Goal: Task Accomplishment & Management: Complete application form

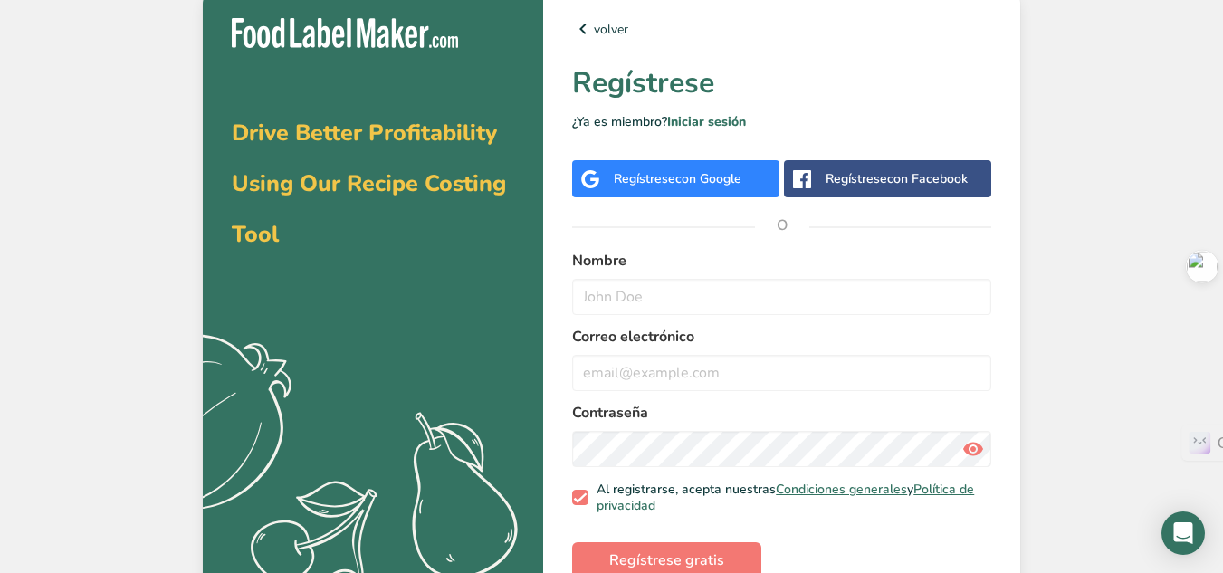
click at [653, 191] on div "Regístrese con Google" at bounding box center [675, 178] width 207 height 37
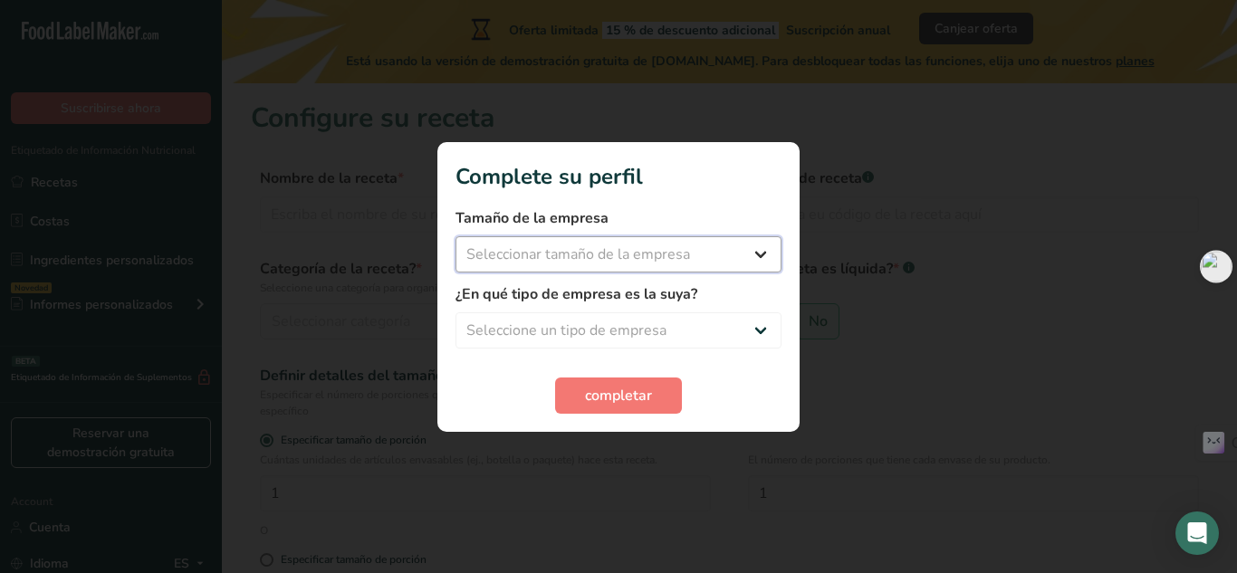
click at [582, 248] on select "Seleccionar tamaño de la empresa Menos de 10 empleados De 10 a 50 empleados De …" at bounding box center [618, 254] width 326 height 36
select select "2"
click at [455, 236] on select "Seleccionar tamaño de la empresa Menos de 10 empleados De 10 a 50 empleados De …" at bounding box center [618, 254] width 326 height 36
click at [579, 331] on select "Seleccione un tipo de empresa Fabricante de alimentos envasados Restaurante y c…" at bounding box center [618, 330] width 326 height 36
select select "5"
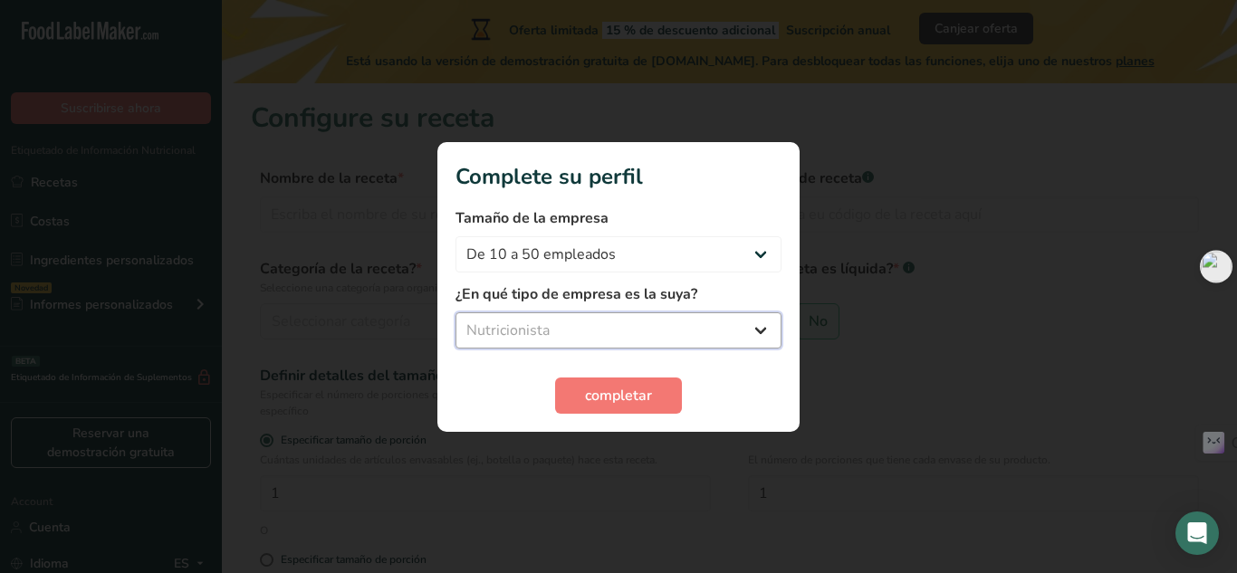
click at [455, 312] on select "Seleccione un tipo de empresa Fabricante de alimentos envasados Restaurante y c…" at bounding box center [618, 330] width 326 height 36
click at [601, 412] on button "completar" at bounding box center [618, 396] width 127 height 36
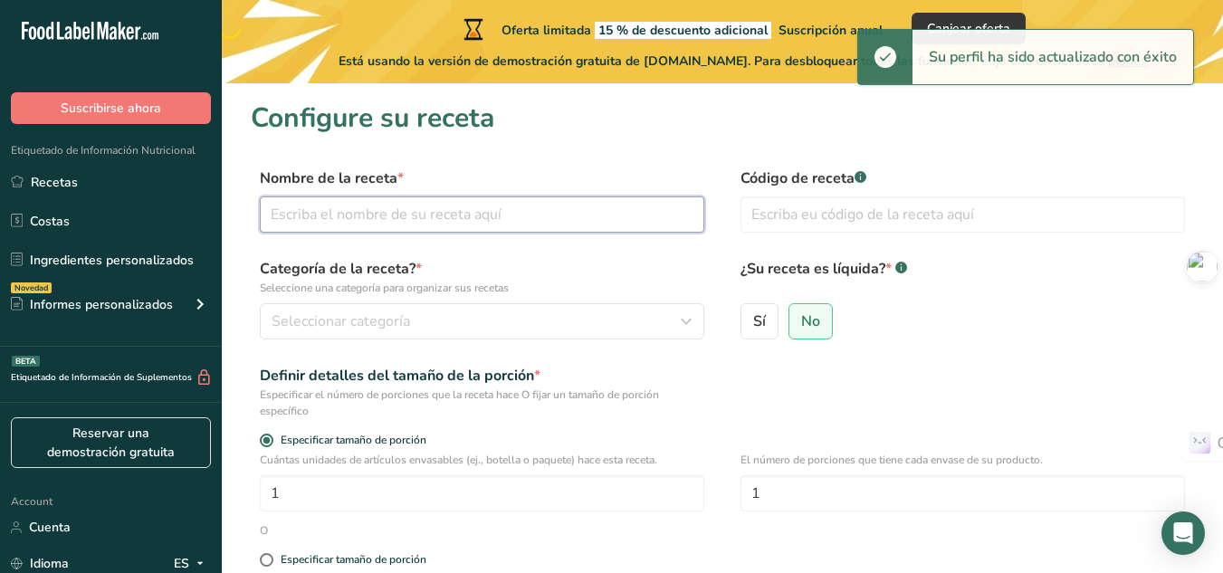
click at [531, 218] on input "text" at bounding box center [482, 214] width 445 height 36
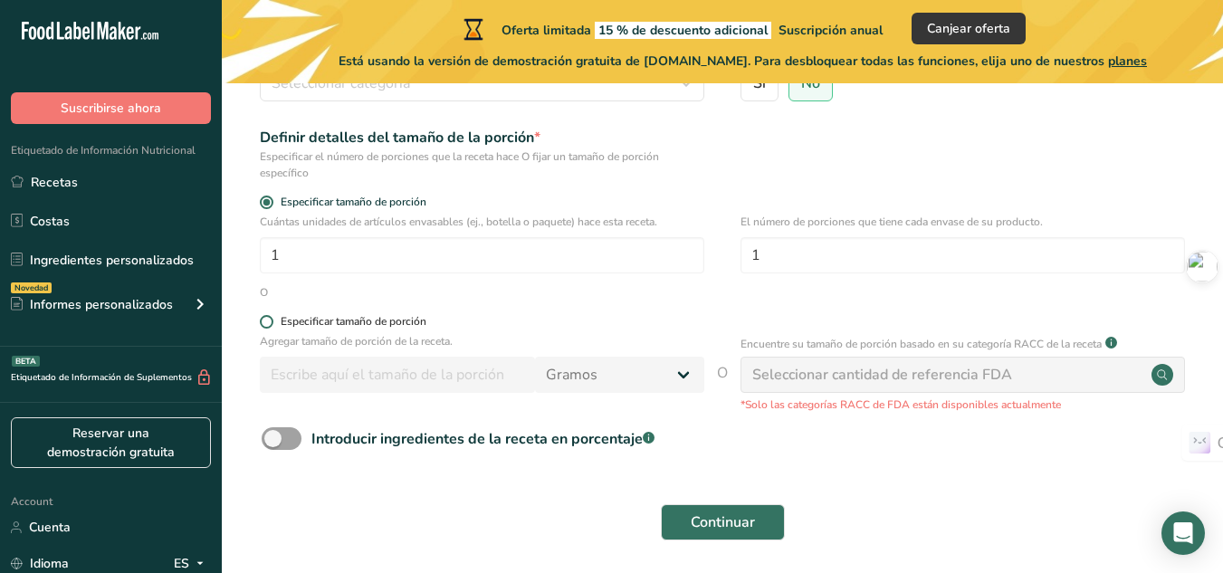
scroll to position [303, 0]
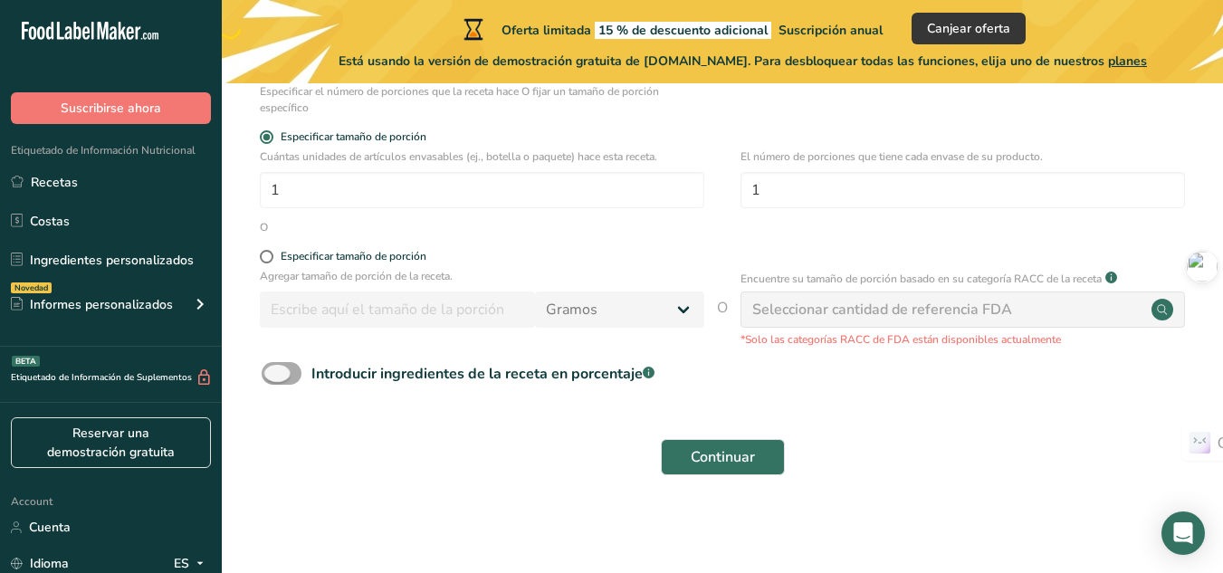
click at [280, 368] on span at bounding box center [282, 373] width 40 height 23
click at [273, 368] on input "Introducir ingredientes de la receta en porcentaje .a-a{fill:#347362;}.b-a{fill…" at bounding box center [268, 374] width 12 height 12
checkbox input "true"
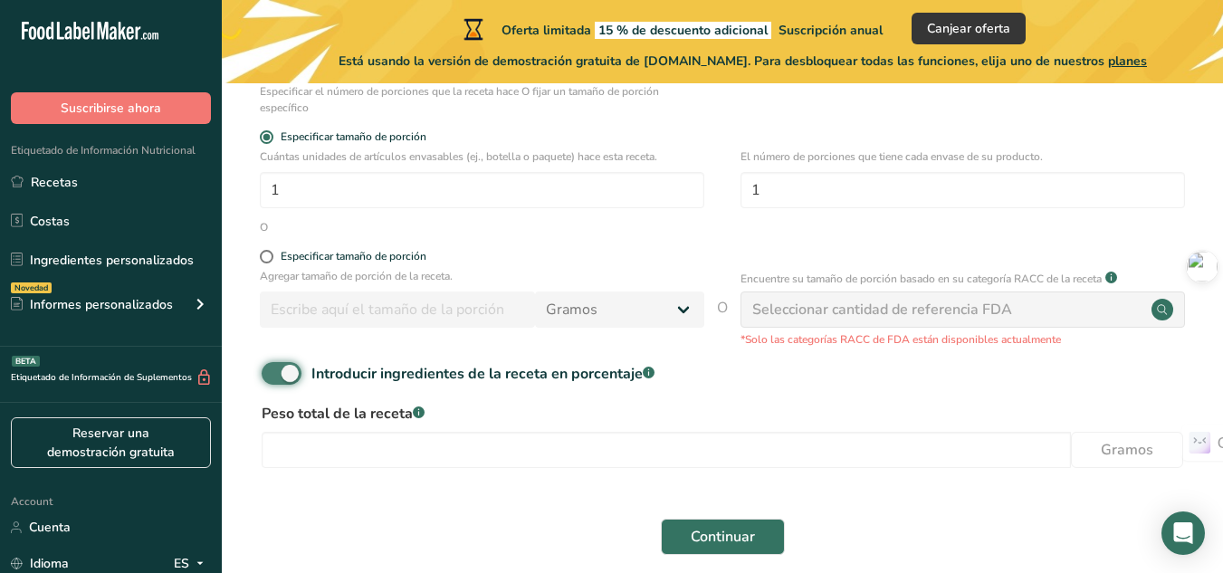
scroll to position [383, 0]
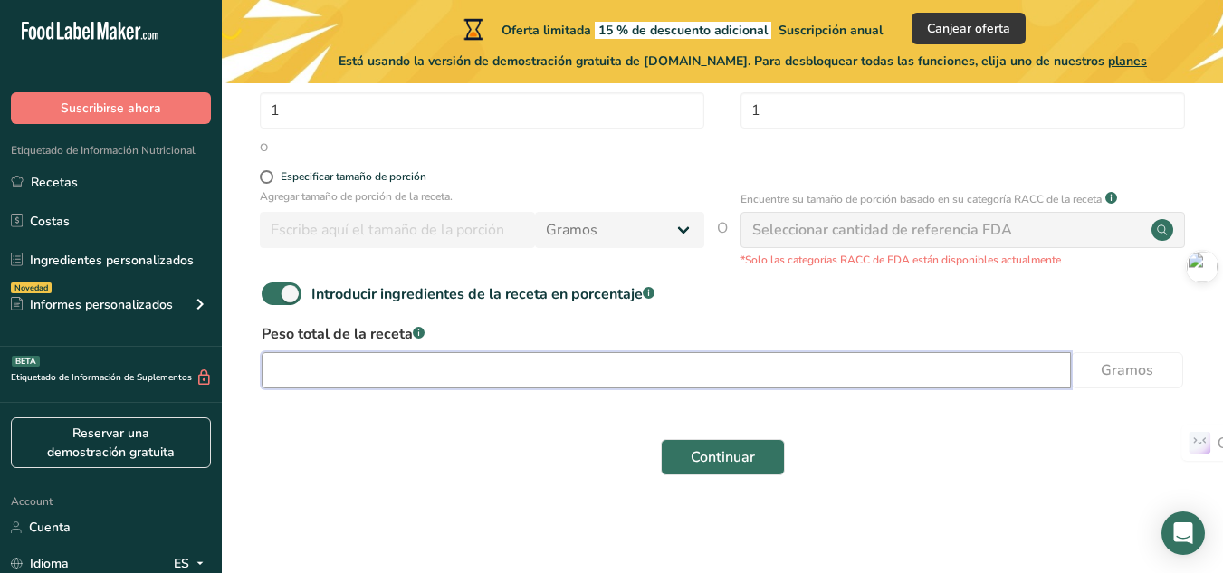
click at [405, 360] on input "number" at bounding box center [666, 370] width 809 height 36
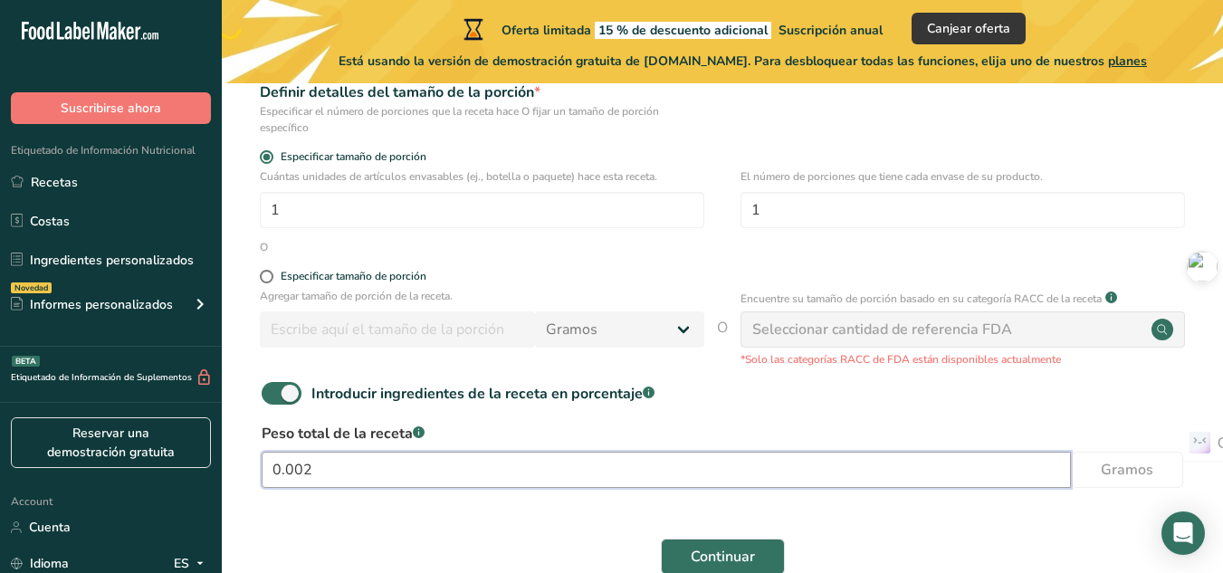
scroll to position [202, 0]
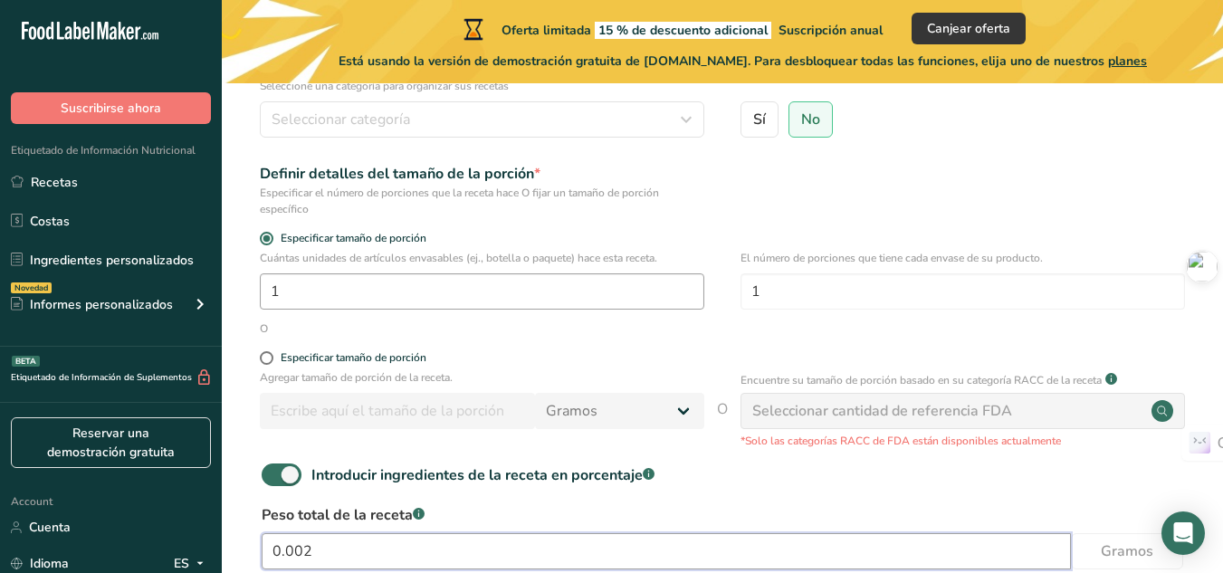
type input "0.002"
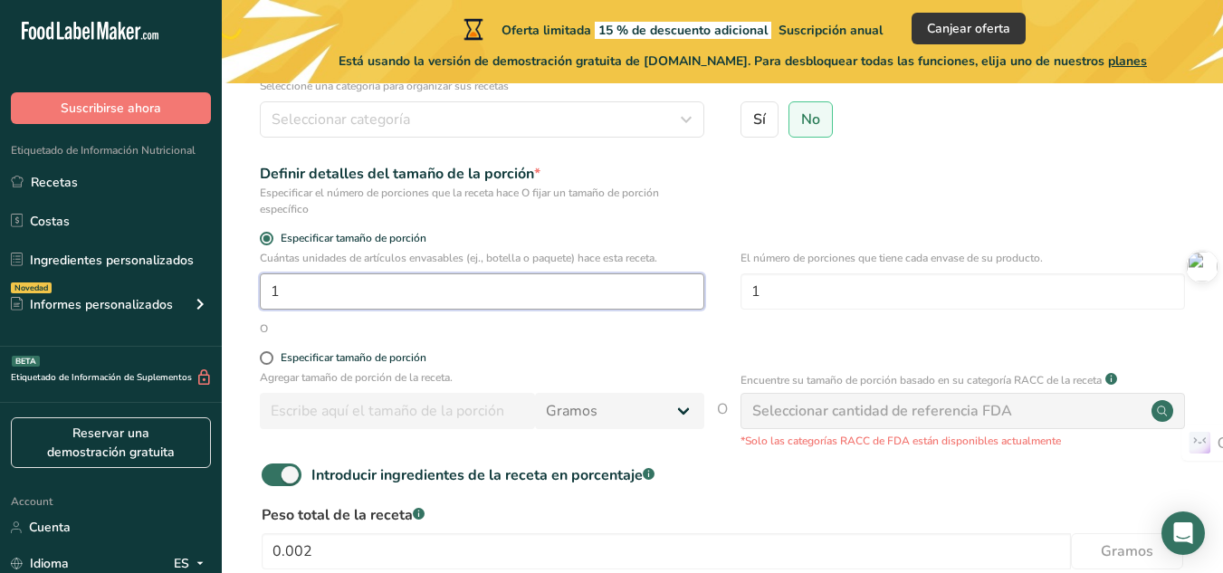
click at [295, 292] on input "1" at bounding box center [482, 291] width 445 height 36
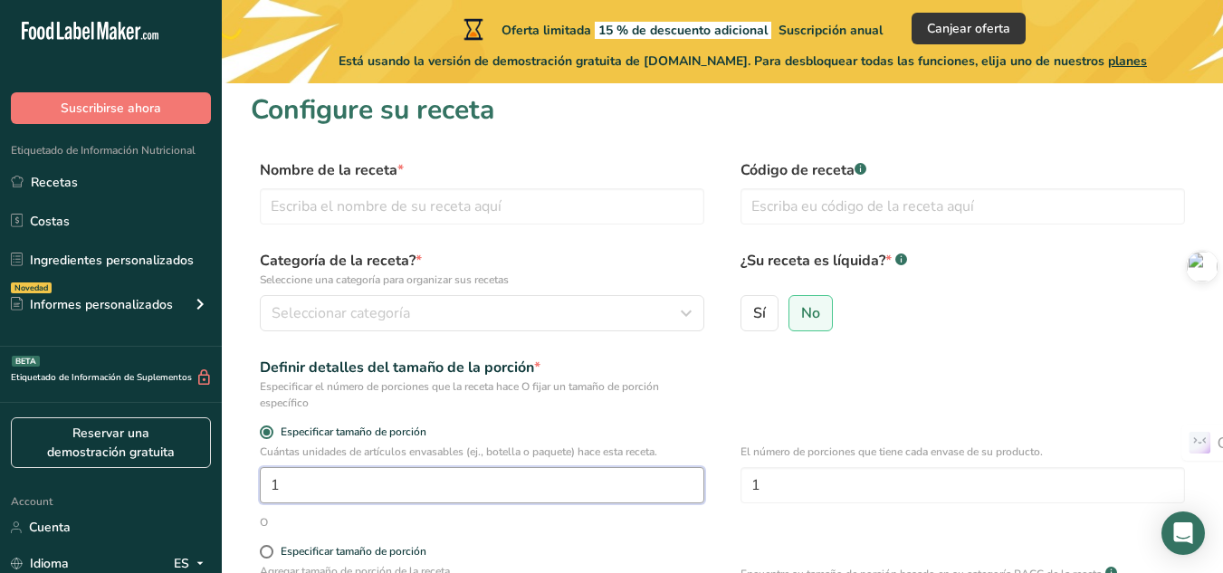
scroll to position [0, 0]
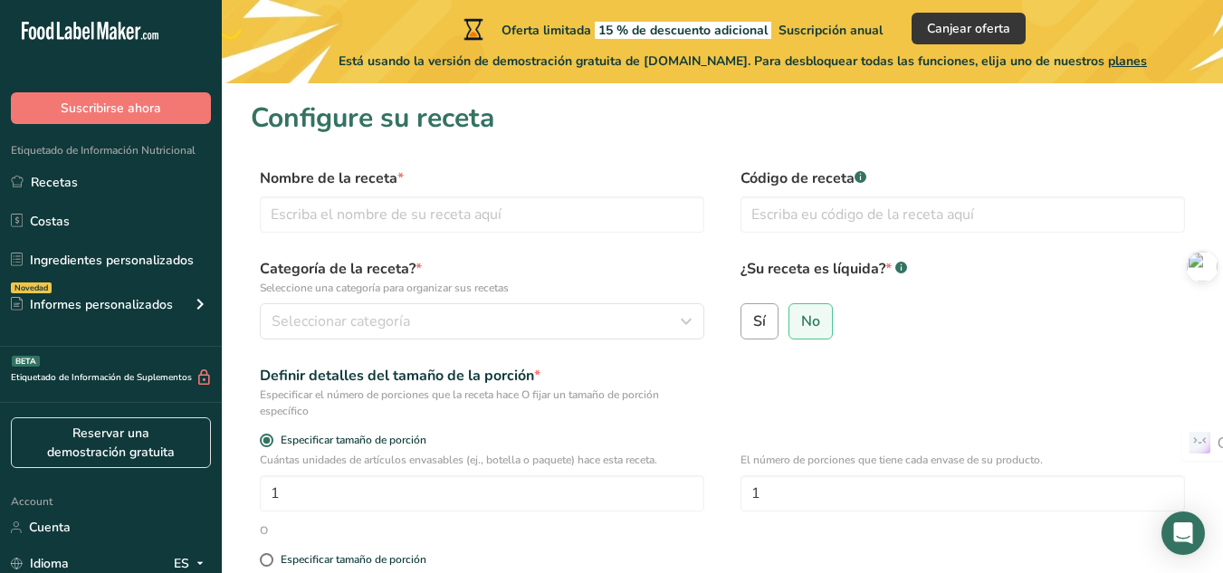
click at [770, 325] on label "Sí" at bounding box center [760, 321] width 38 height 36
click at [753, 325] on input "Sí" at bounding box center [747, 321] width 12 height 12
radio input "true"
radio input "false"
select select "22"
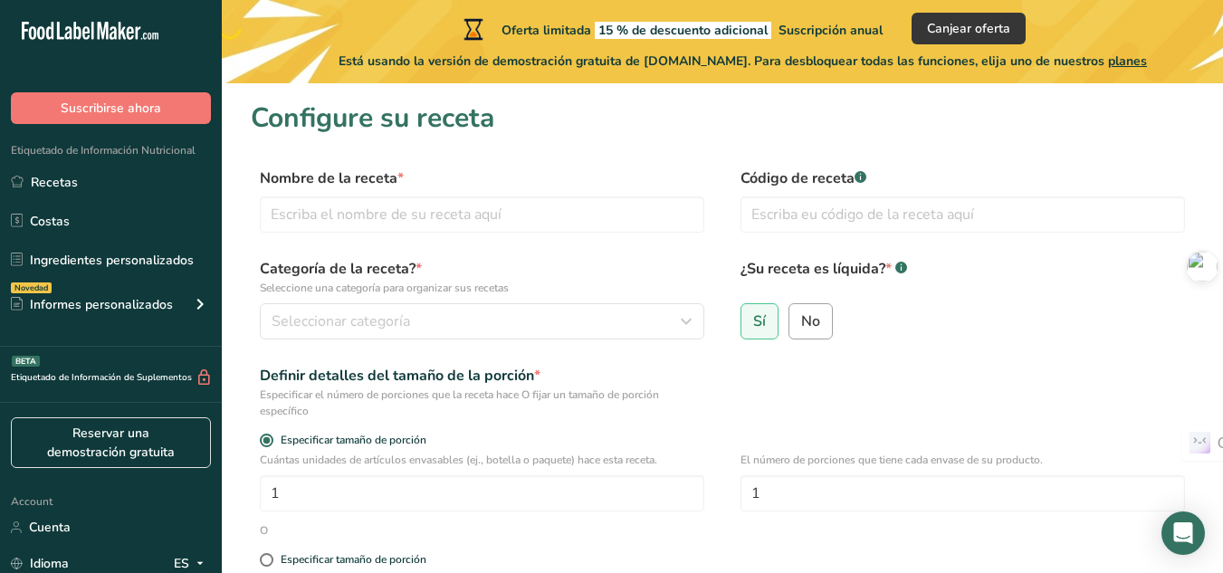
click at [808, 331] on label "No" at bounding box center [811, 321] width 44 height 36
click at [801, 327] on input "No" at bounding box center [795, 321] width 12 height 12
radio input "true"
radio input "false"
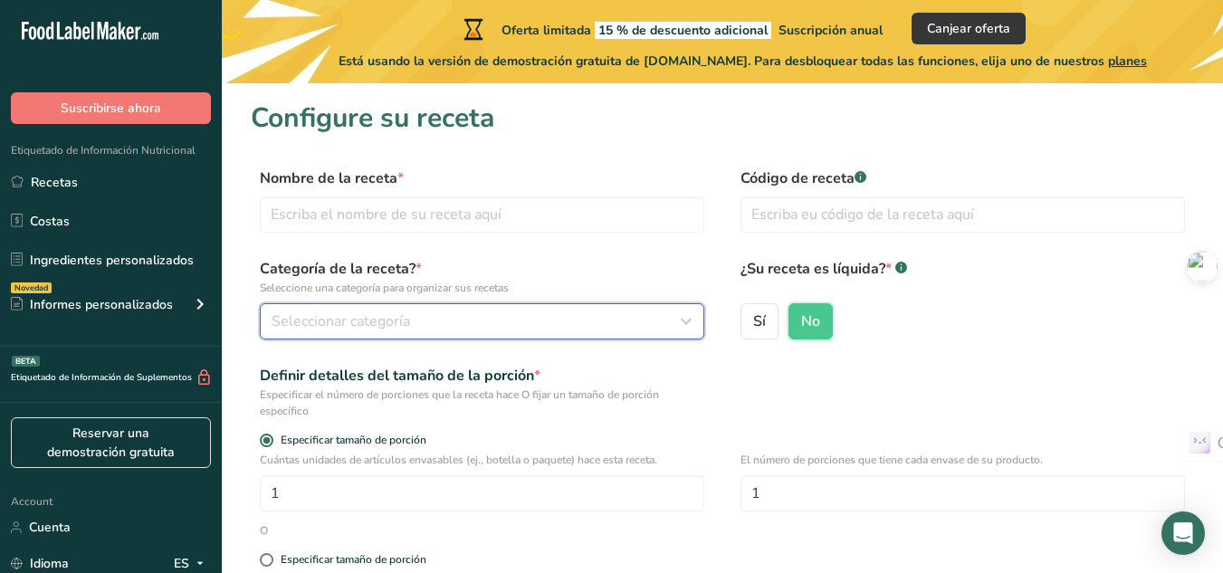
click at [436, 323] on div "Seleccionar categoría" at bounding box center [477, 322] width 410 height 22
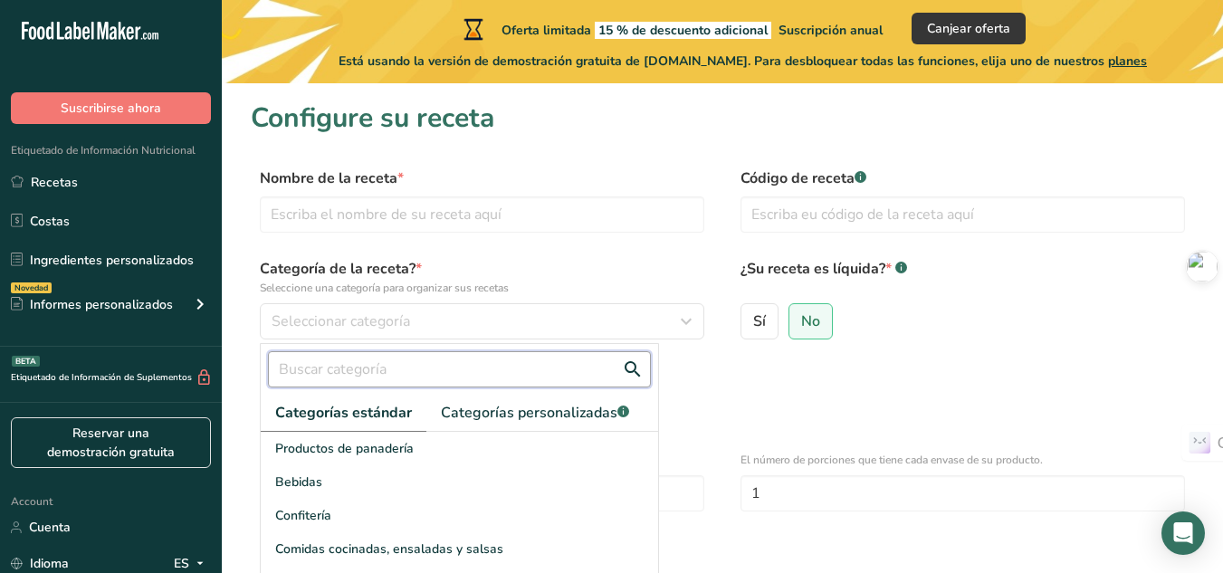
click at [419, 368] on input "text" at bounding box center [459, 369] width 383 height 36
type input "gomitas"
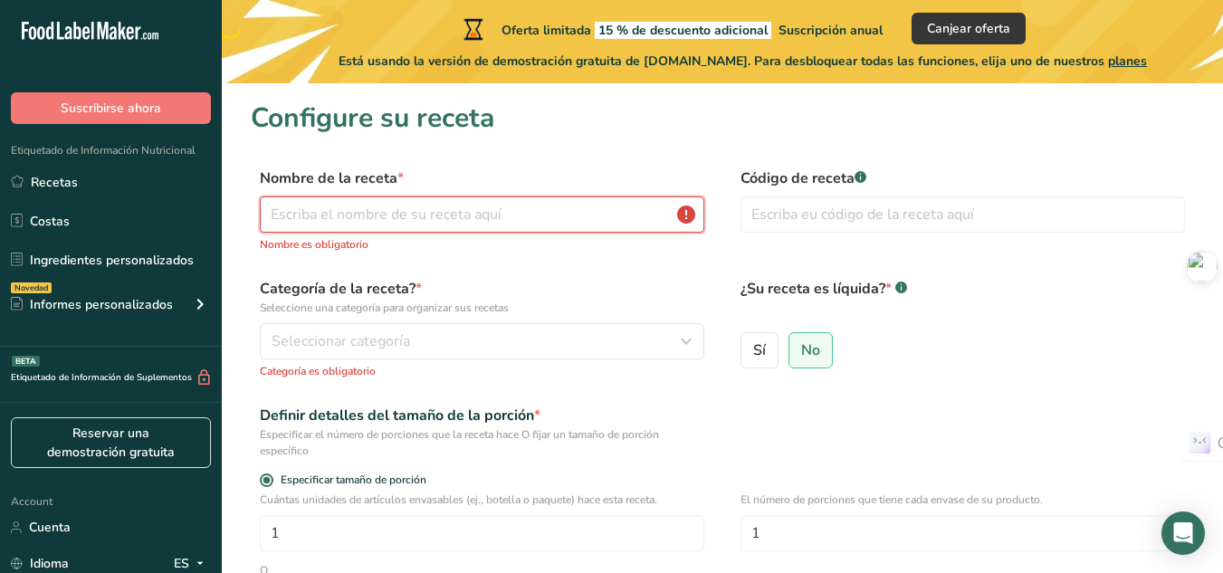
click at [447, 206] on input "text" at bounding box center [482, 214] width 445 height 36
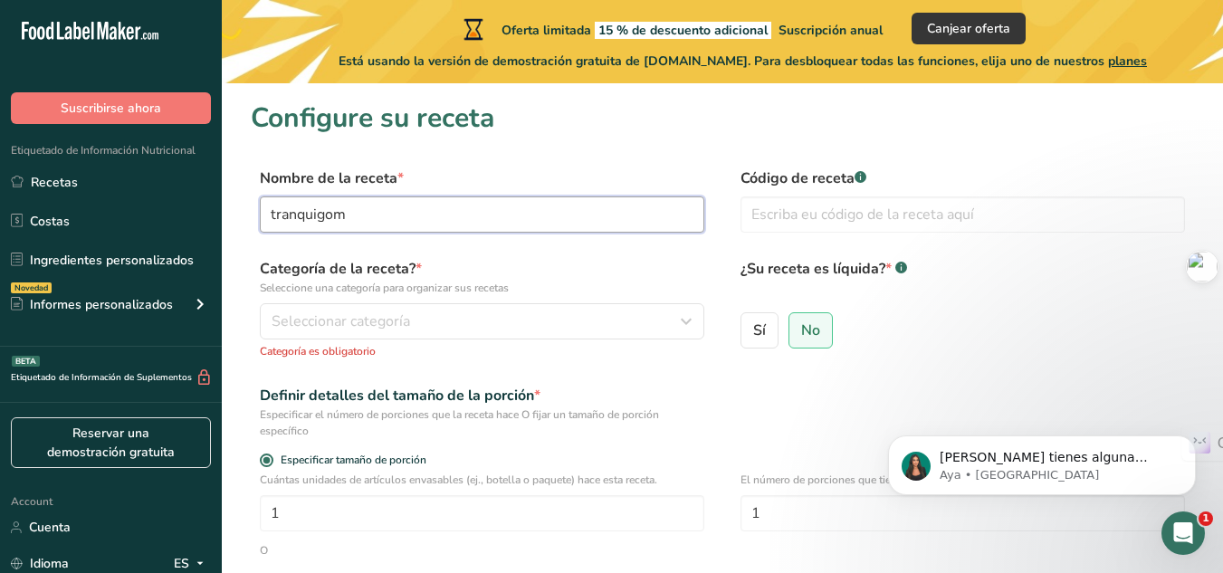
scroll to position [91, 0]
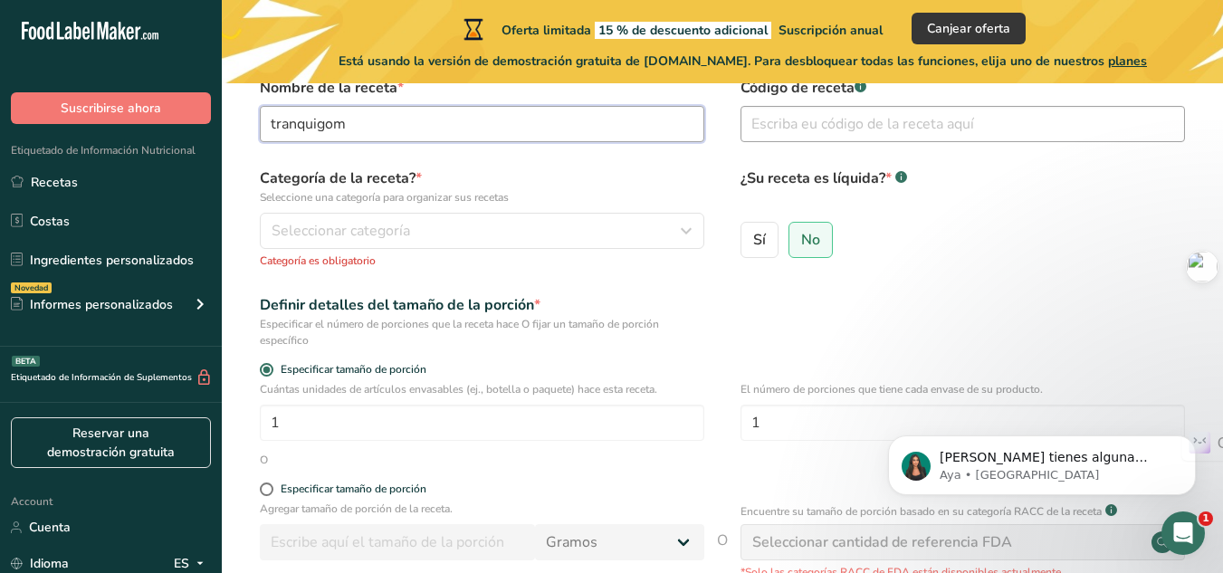
type input "tranquigom"
click at [825, 134] on input "text" at bounding box center [963, 124] width 445 height 36
paste input "TG-F08-MAM-MI-V1"
type input "TG-F08-MAM-MI-V1"
click at [966, 255] on div "Sí No" at bounding box center [963, 251] width 445 height 58
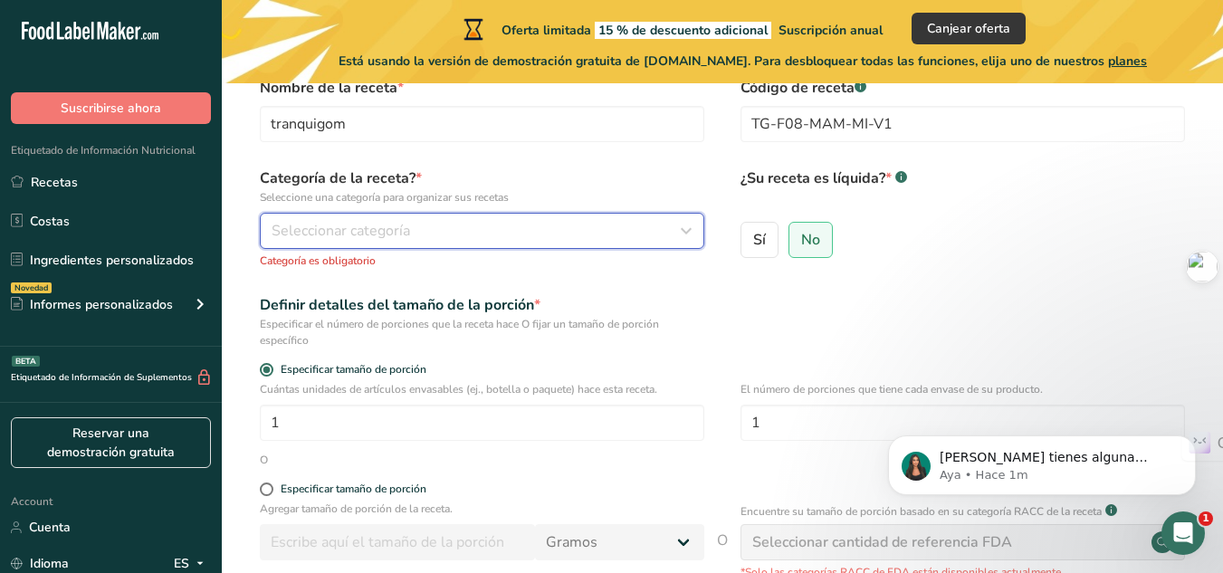
click at [397, 239] on span "Seleccionar categoría" at bounding box center [341, 231] width 139 height 22
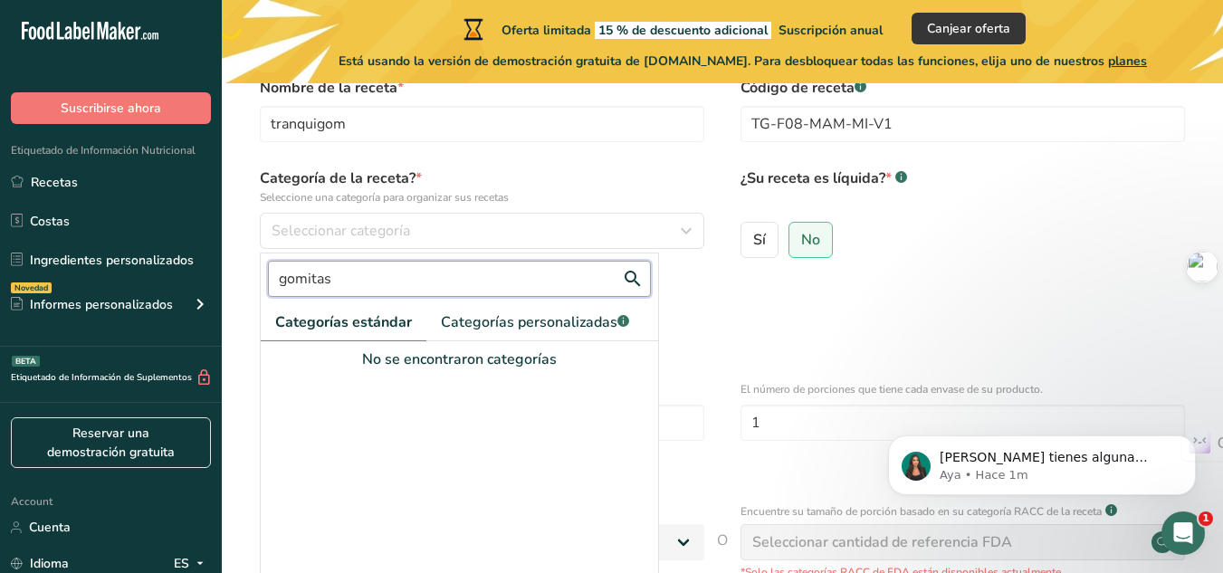
click at [587, 283] on input "gomitas" at bounding box center [459, 279] width 383 height 36
click at [591, 330] on span "Categorías personalizadas .a-a{fill:#347362;}.b-a{fill:#fff;}" at bounding box center [535, 322] width 188 height 22
click at [479, 277] on input "gomitas" at bounding box center [459, 279] width 383 height 36
click at [368, 320] on span "Categorías estándar" at bounding box center [343, 322] width 136 height 22
click at [430, 281] on input "gomitas" at bounding box center [459, 279] width 383 height 36
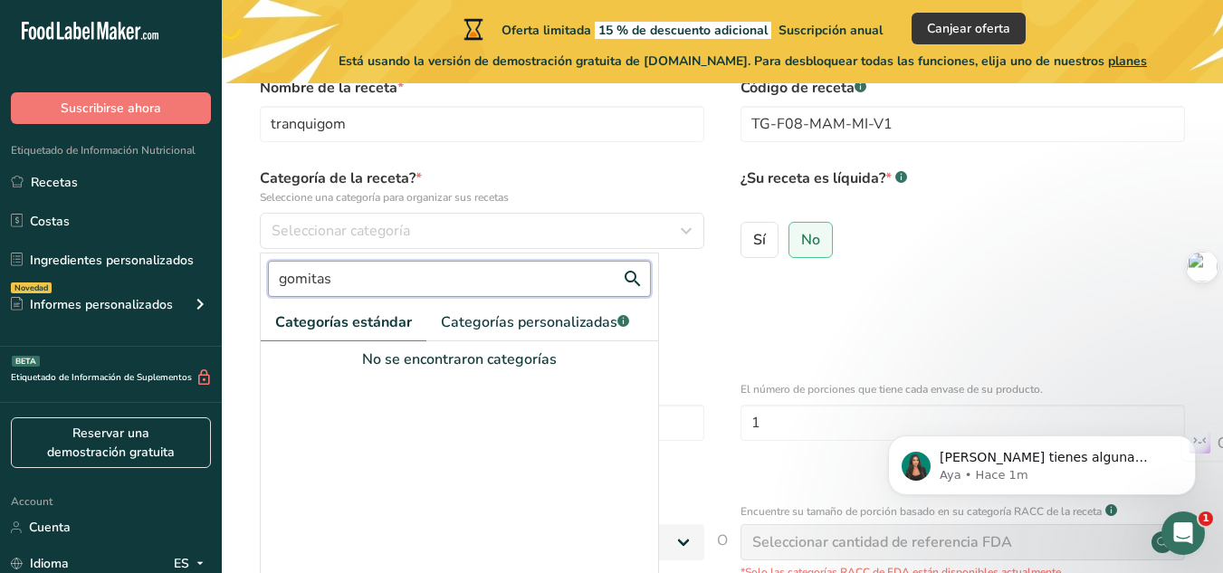
click at [430, 281] on input "gomitas" at bounding box center [459, 279] width 383 height 36
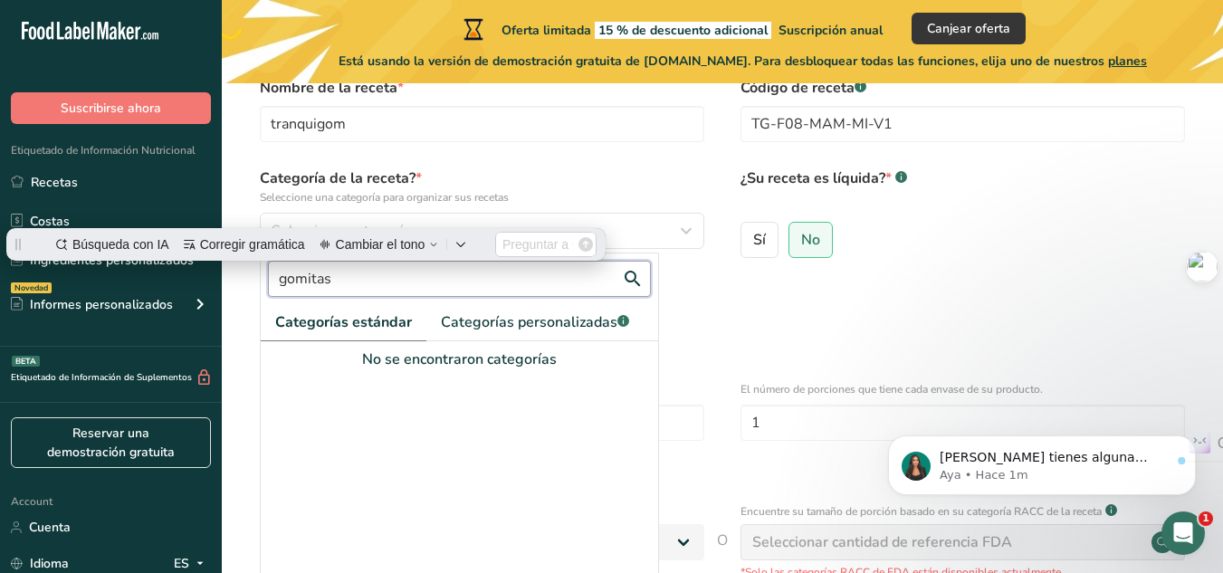
scroll to position [0, 0]
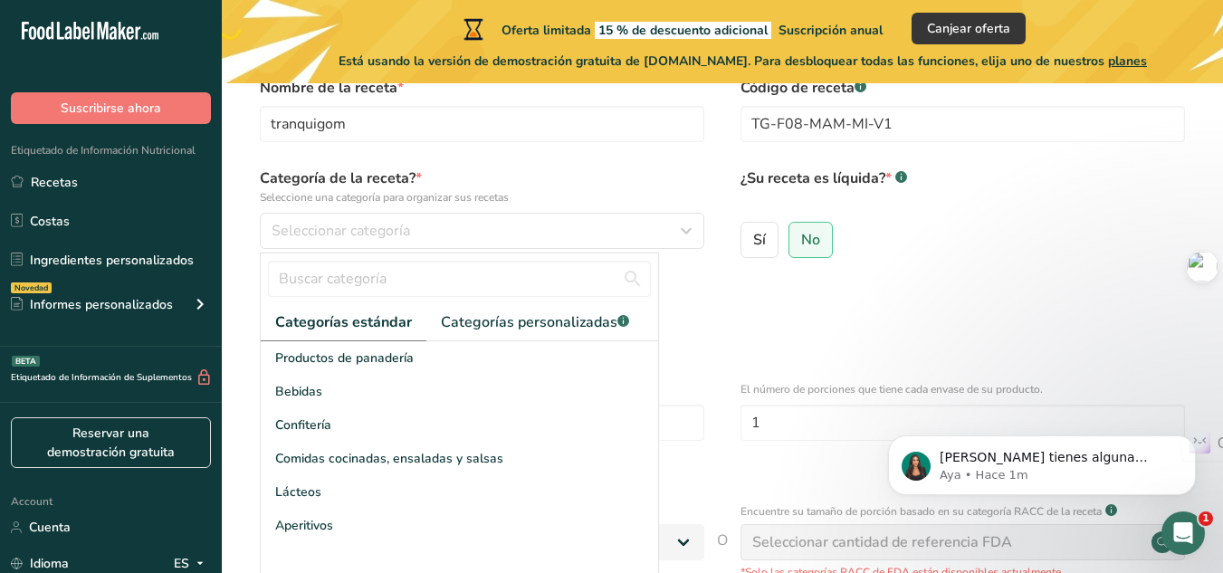
click at [701, 355] on form "Nombre de la receta * tranquigom Código de receta .a-a{fill:#347362;}.b-a{fill:…" at bounding box center [722, 449] width 943 height 744
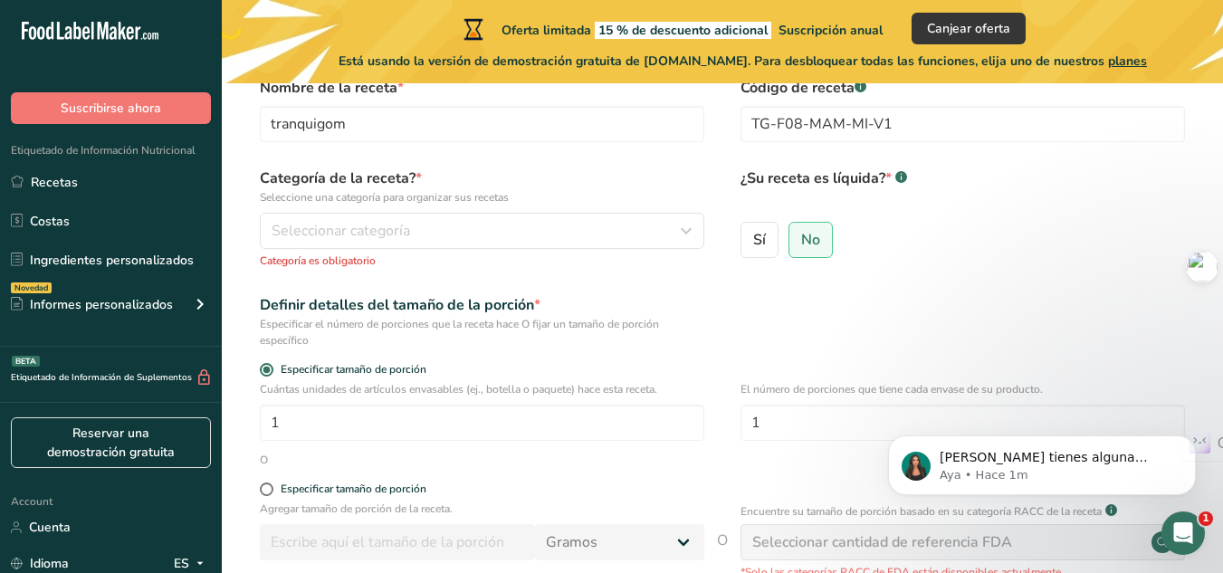
click at [500, 251] on div "Categoría de la receta? * Seleccione una categoría para organizar sus recetas S…" at bounding box center [482, 217] width 445 height 101
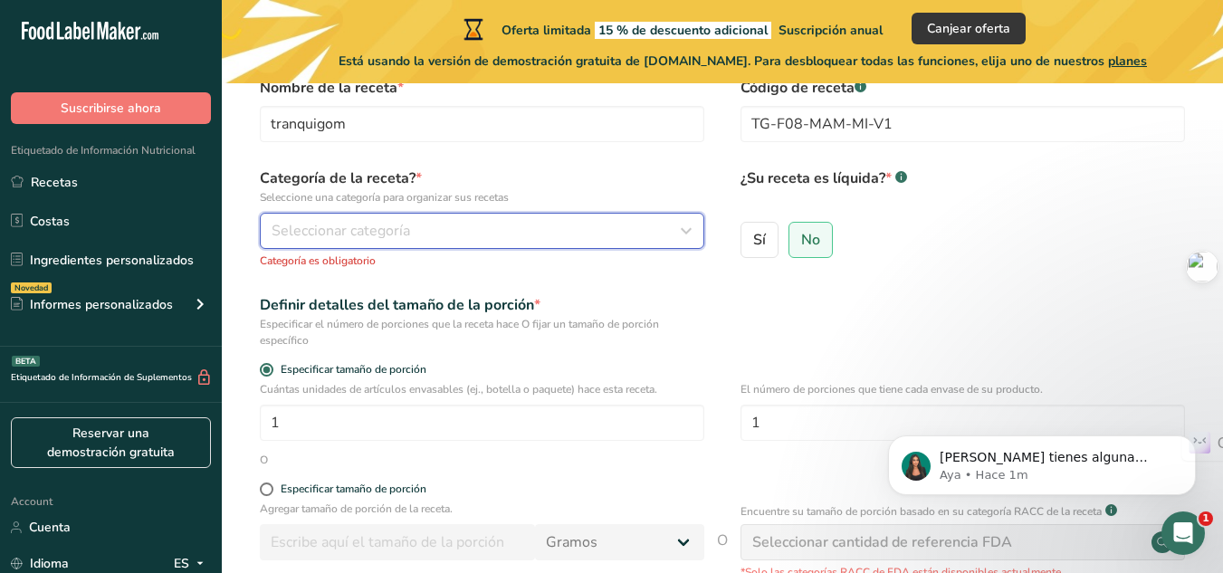
click at [483, 236] on div "Seleccionar categoría" at bounding box center [477, 231] width 410 height 22
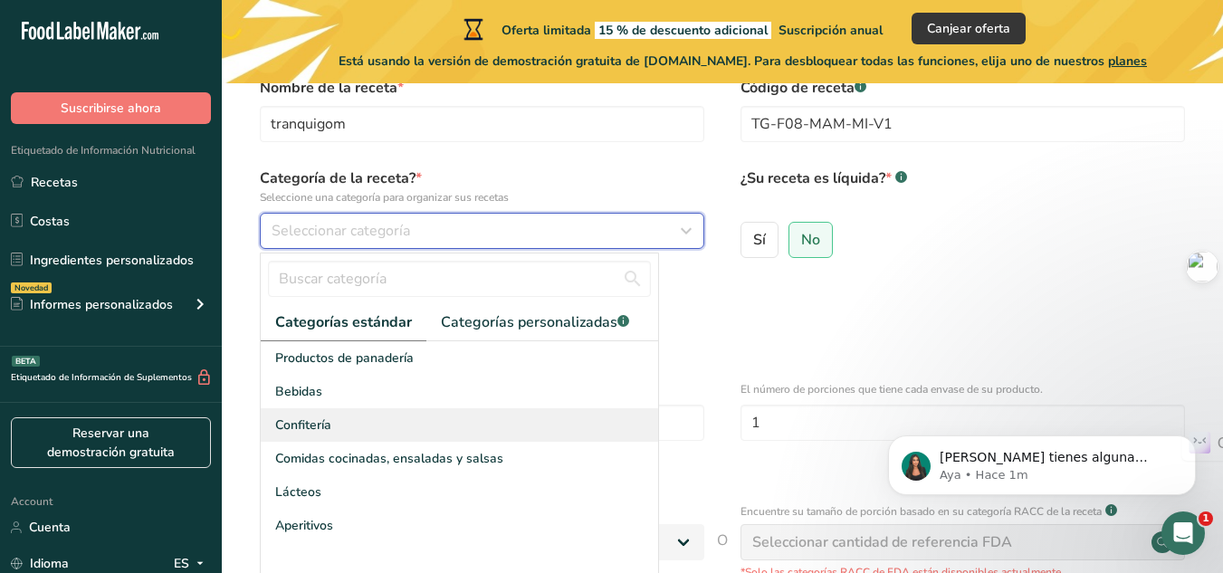
scroll to position [181, 0]
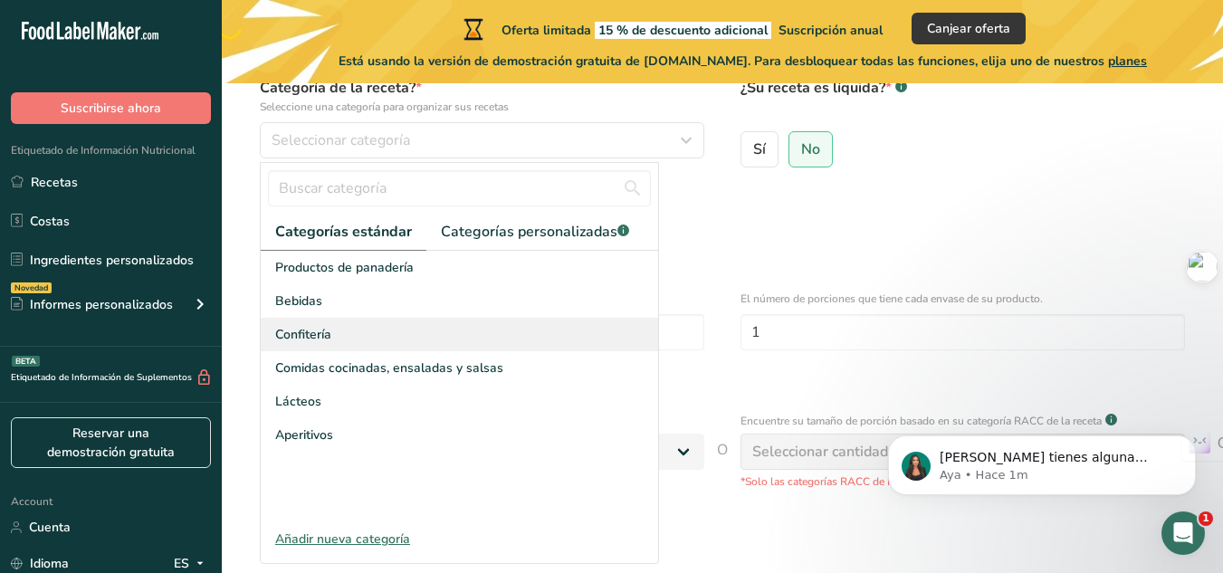
click at [428, 329] on div "Confitería" at bounding box center [459, 334] width 397 height 33
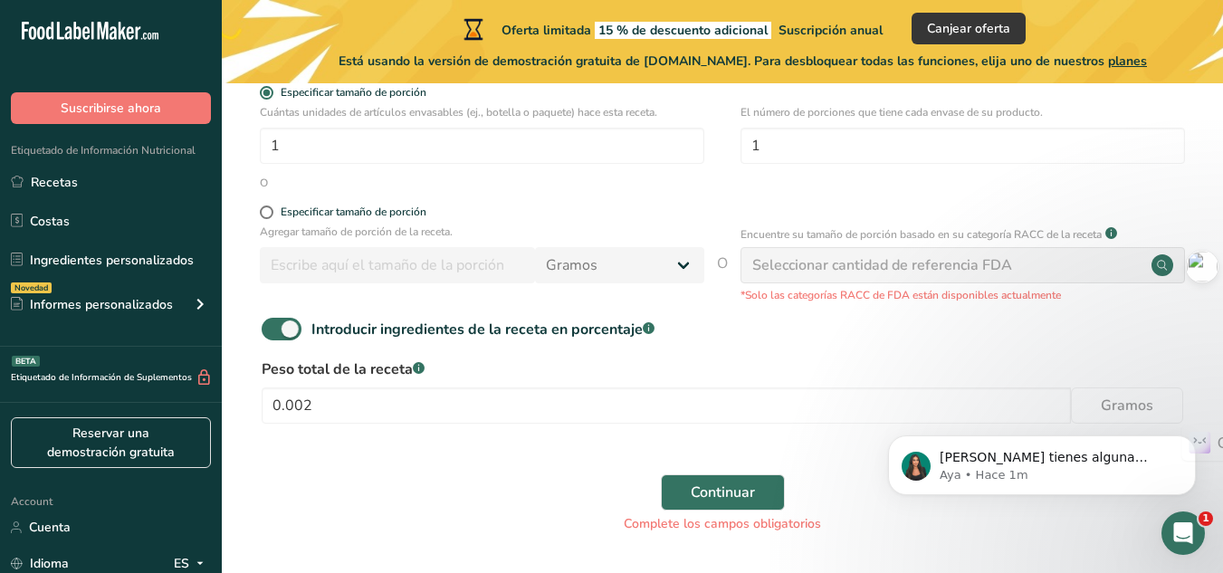
scroll to position [315, 0]
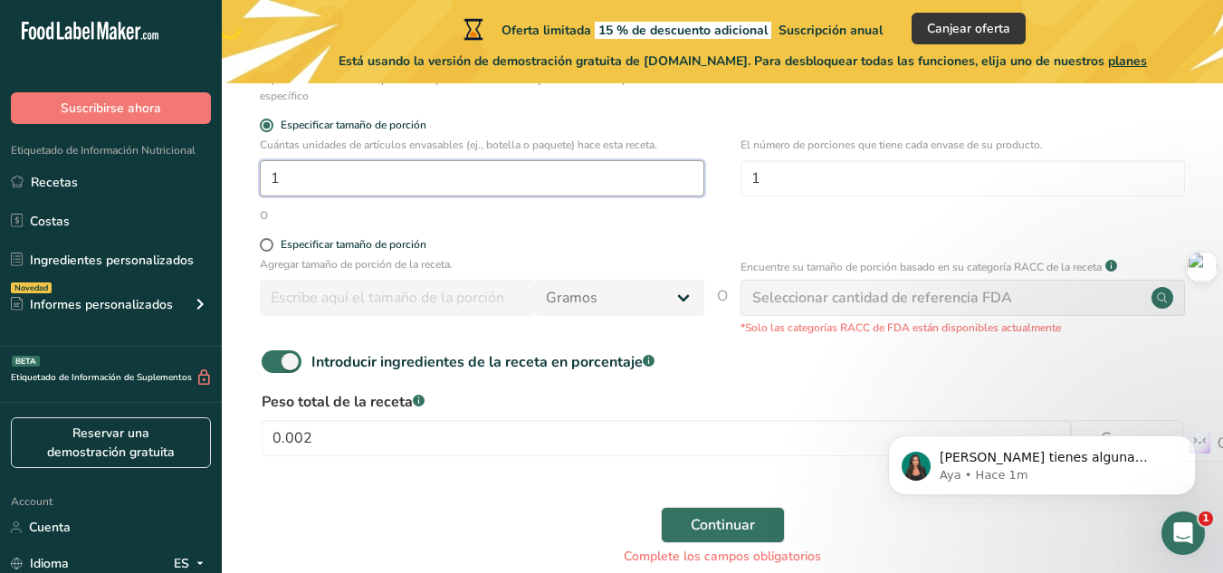
click at [382, 192] on input "1" at bounding box center [482, 178] width 445 height 36
click at [370, 186] on input "1" at bounding box center [482, 178] width 445 height 36
paste input "30"
type input "30"
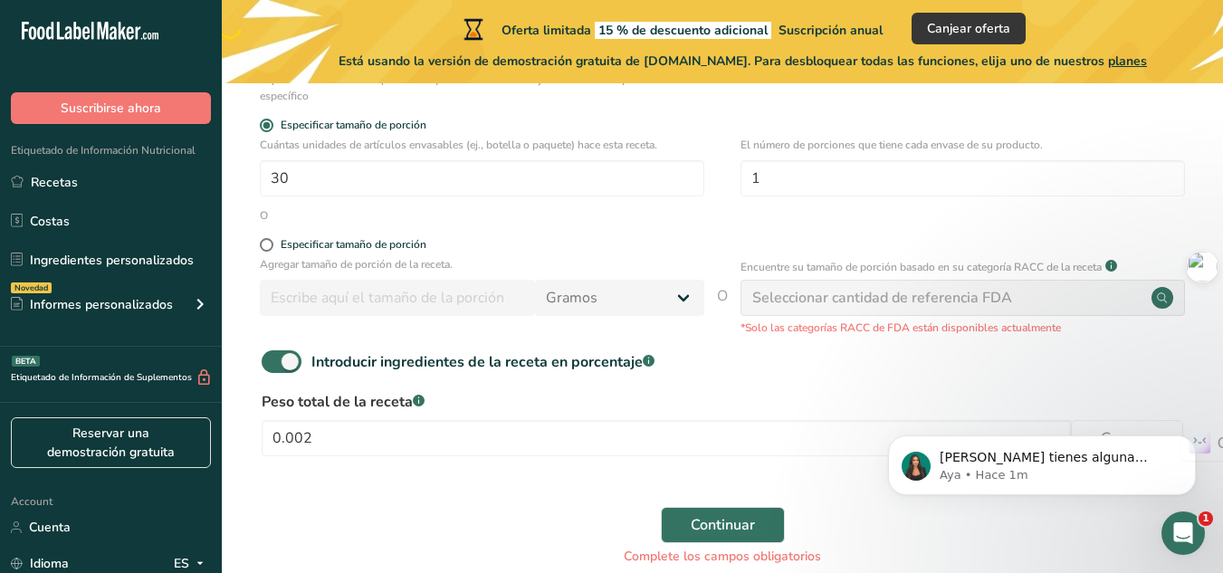
click at [588, 256] on p "Agregar tamaño de porción de la receta." at bounding box center [482, 264] width 445 height 16
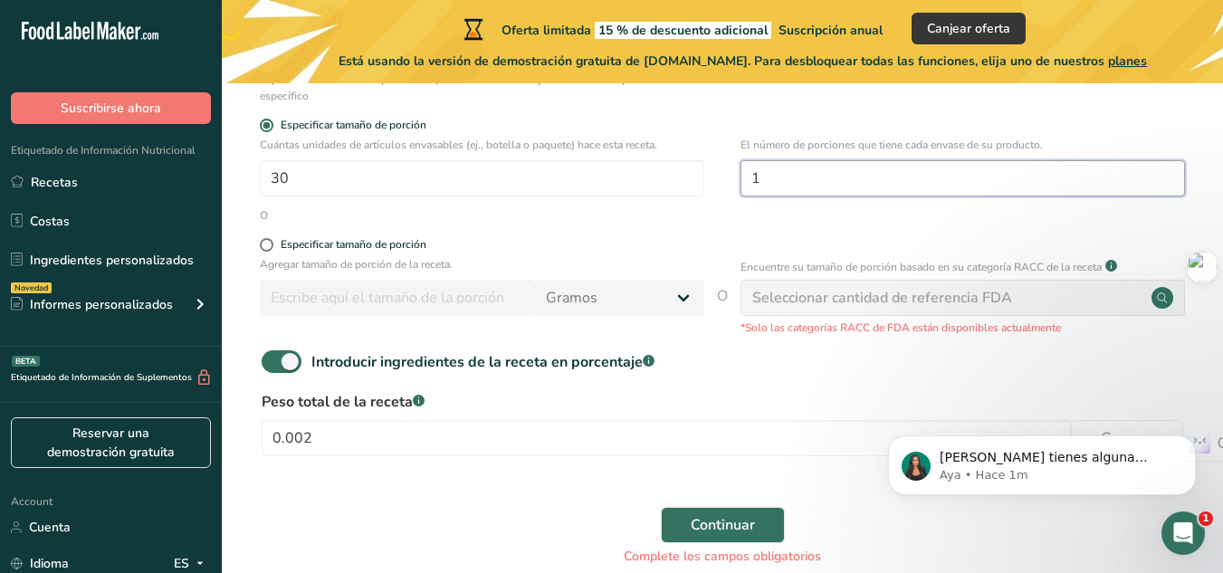
click at [791, 168] on input "1" at bounding box center [963, 178] width 445 height 36
click at [799, 175] on input "1" at bounding box center [963, 178] width 445 height 36
type input "1"
type input "60"
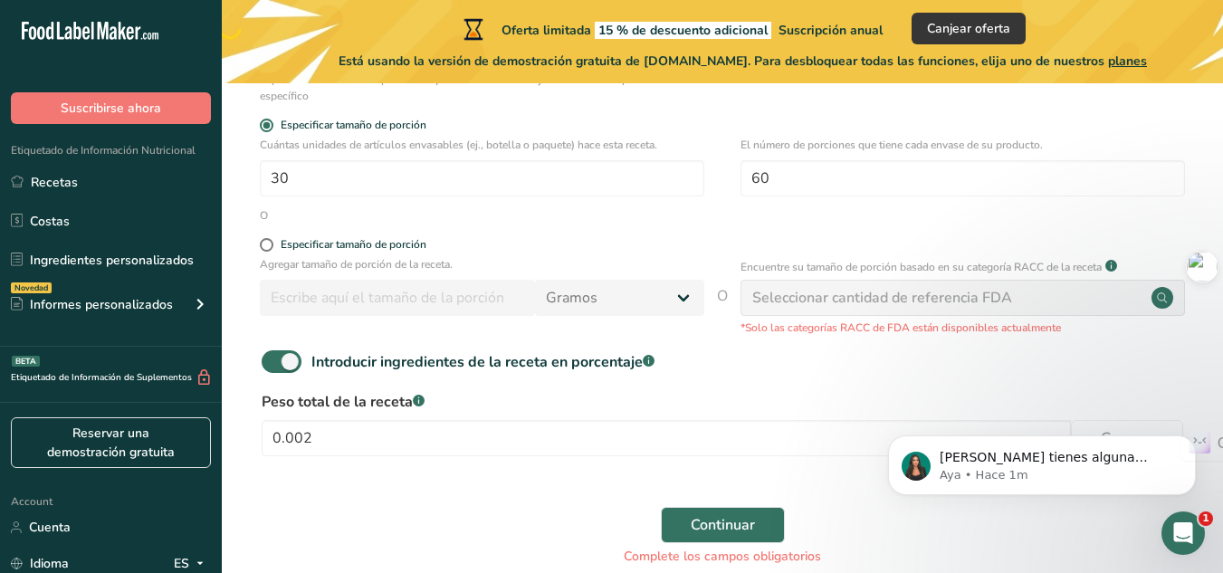
click at [805, 236] on form "Nombre de la receta * tranquigom Código de receta .a-a{fill:#347362;}.b-a{fill:…" at bounding box center [722, 214] width 943 height 724
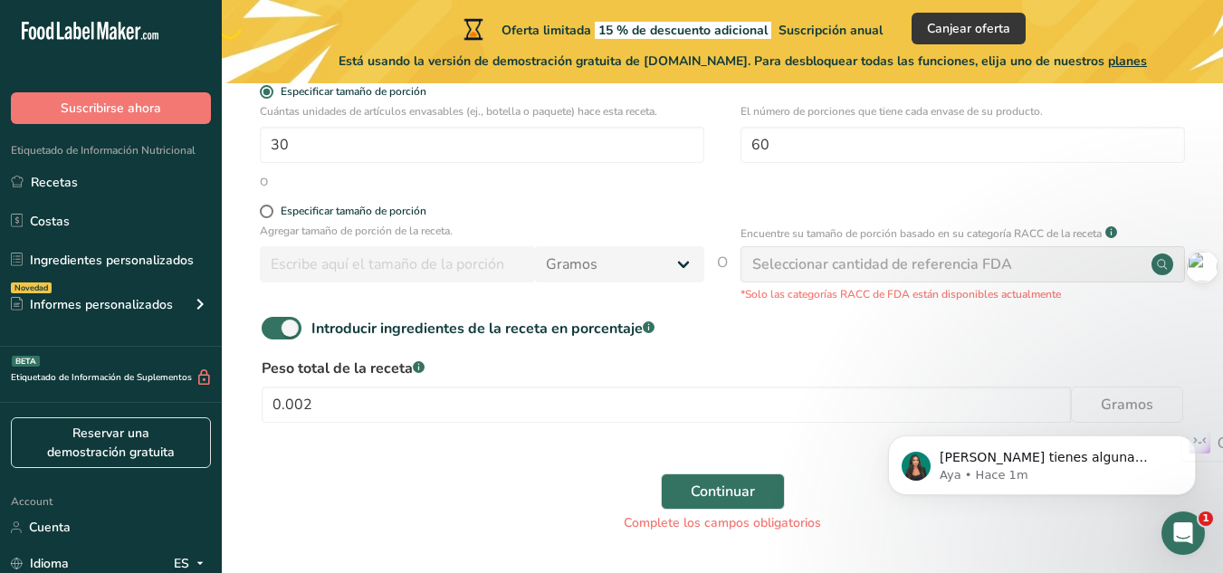
scroll to position [406, 0]
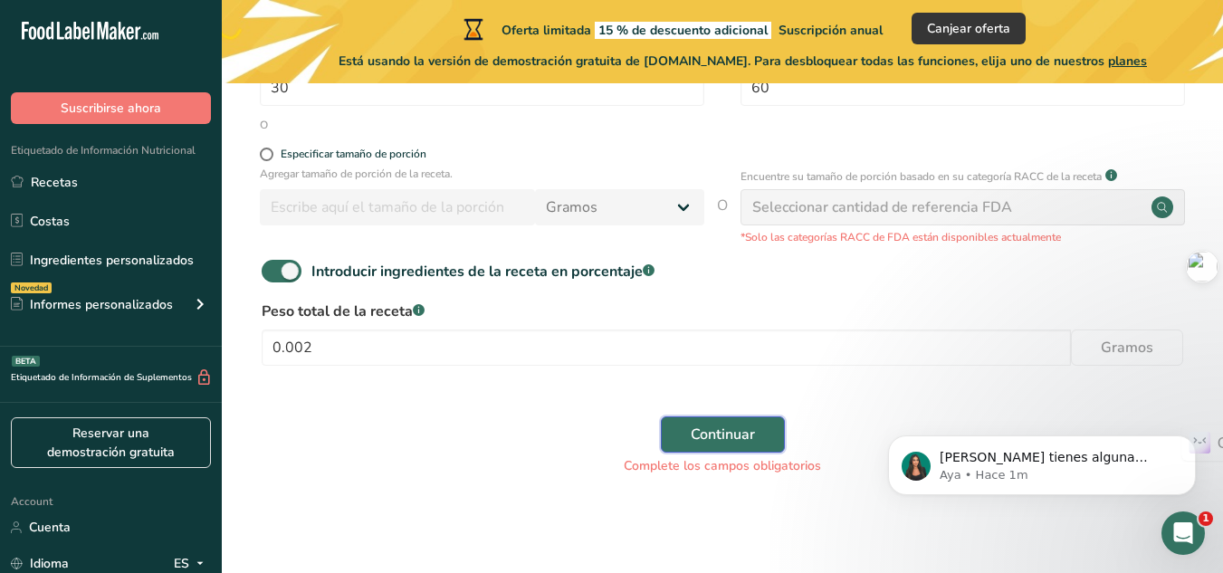
click at [697, 422] on button "Continuar" at bounding box center [723, 434] width 124 height 36
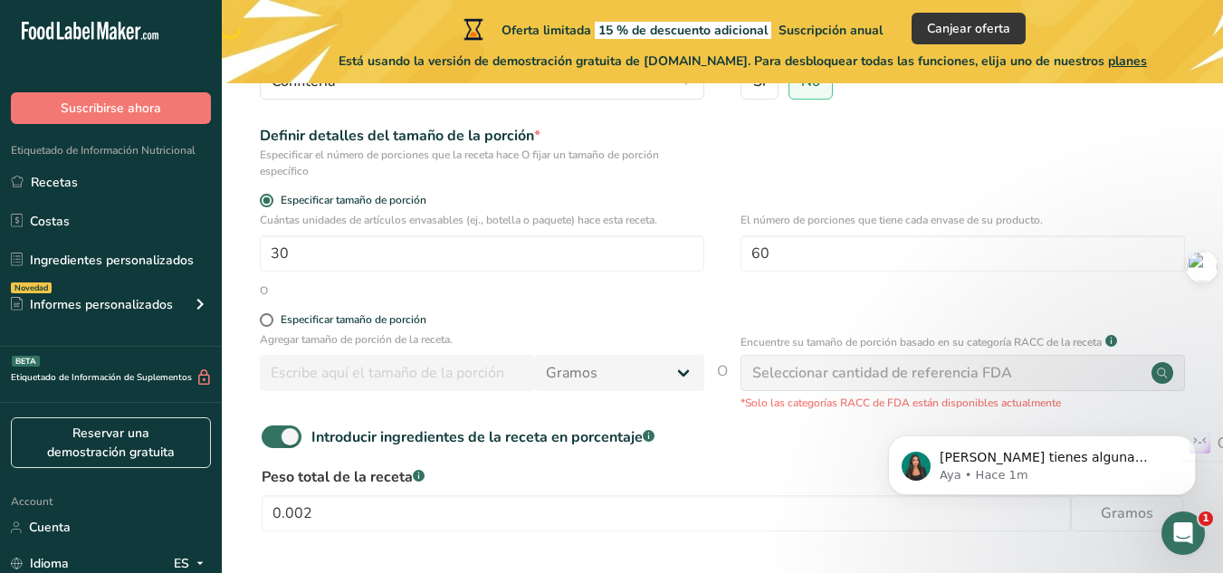
scroll to position [272, 0]
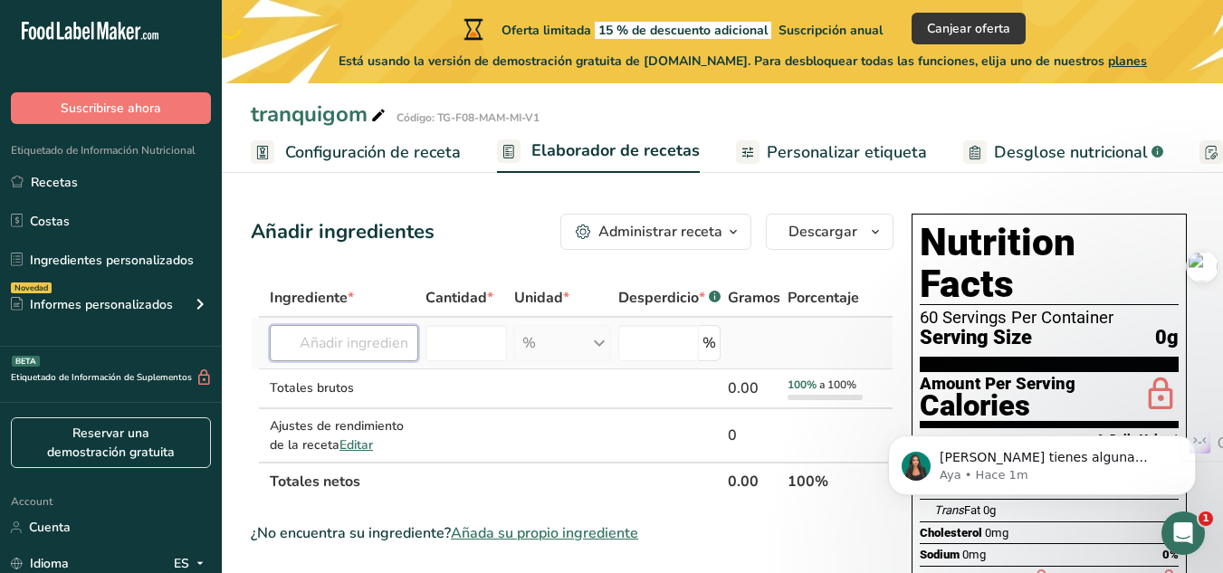
click at [331, 340] on input "text" at bounding box center [344, 343] width 148 height 36
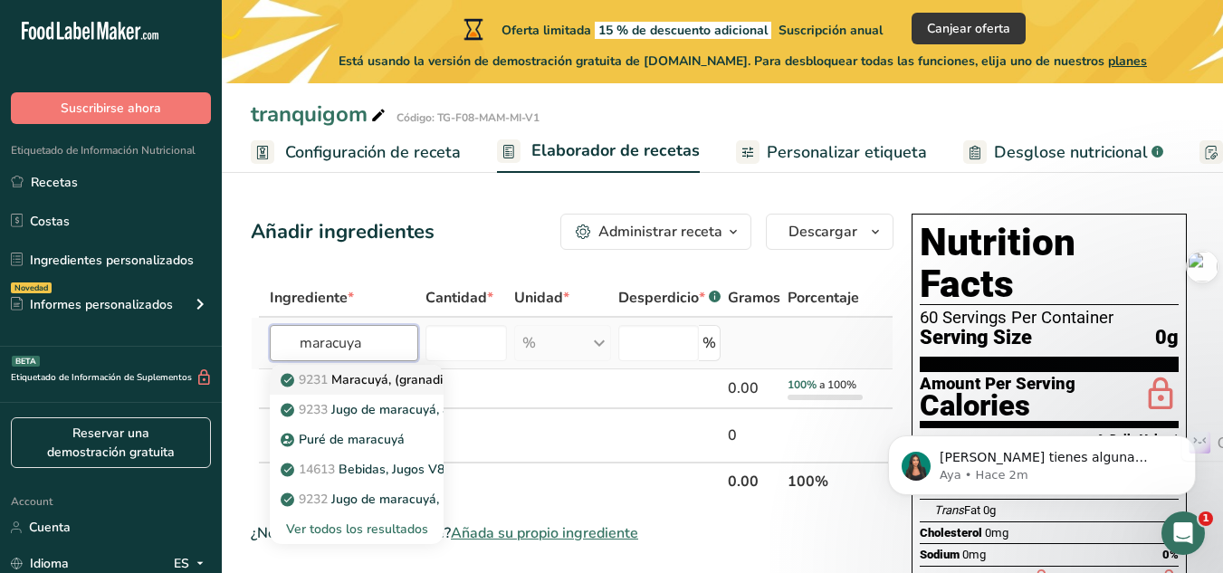
type input "maracuya"
click at [395, 380] on p "9231 [GEOGRAPHIC_DATA], ([GEOGRAPHIC_DATA]), morada, cruda" at bounding box center [417, 379] width 267 height 19
type input "Passion-fruit, (granadilla), purple, raw"
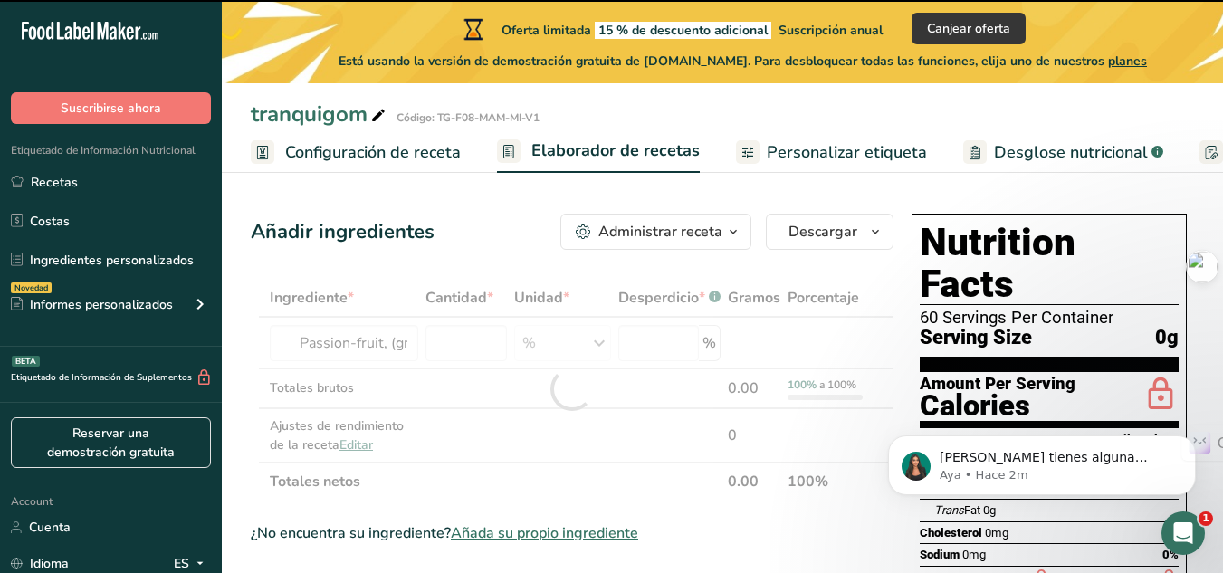
type input "0"
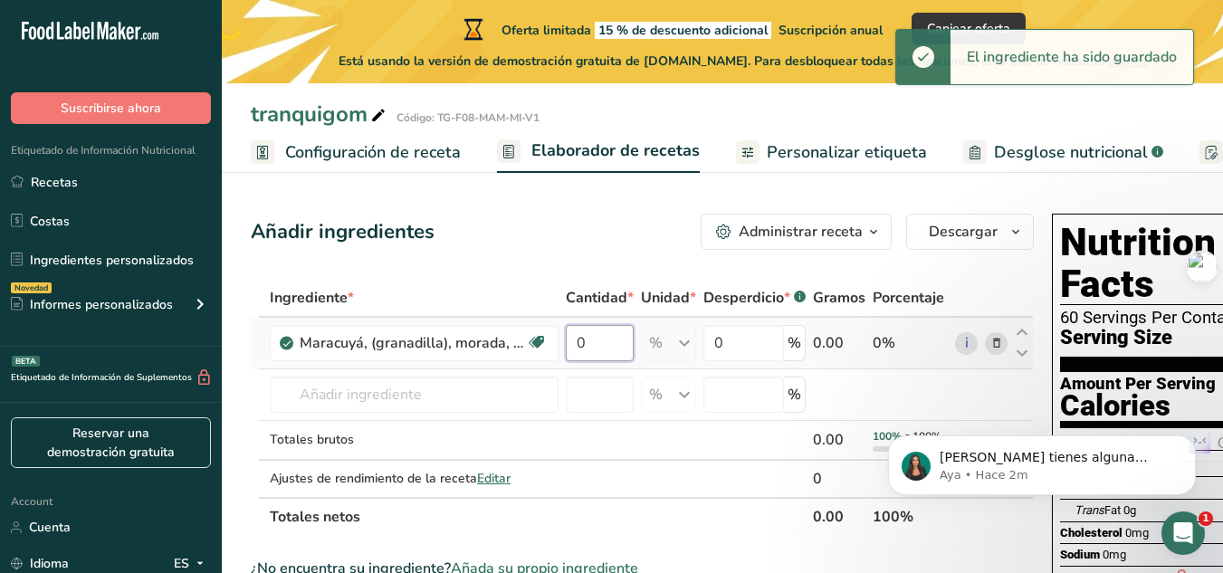
click at [598, 347] on input "0" at bounding box center [600, 343] width 68 height 36
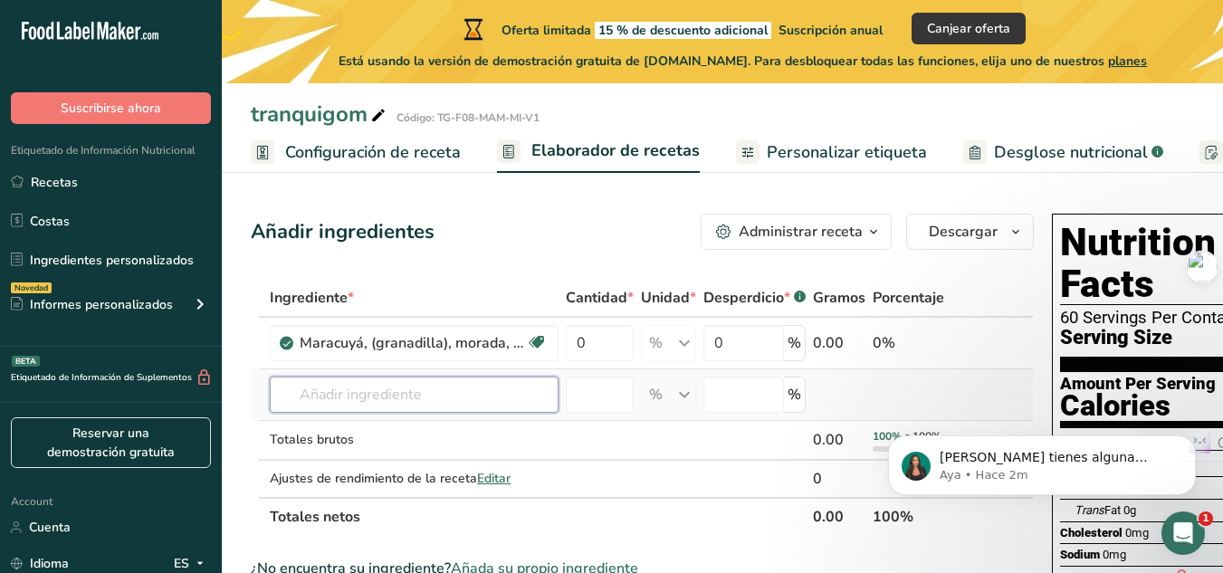
click at [377, 392] on div "Ingrediente * Cantidad * Unidad * Desperdicio * .a-a{fill:#347362;}.b-a{fill:#f…" at bounding box center [642, 407] width 783 height 257
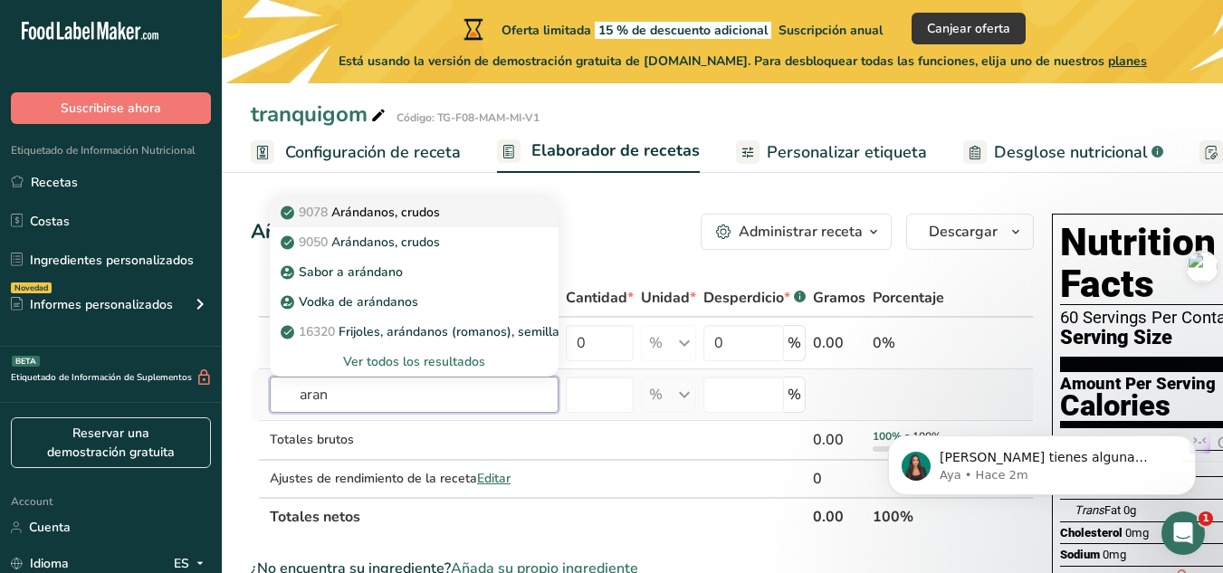
type input "aran"
click at [430, 217] on p "9078 Arándanos, crudos" at bounding box center [362, 212] width 156 height 19
type input "Cranberries, raw"
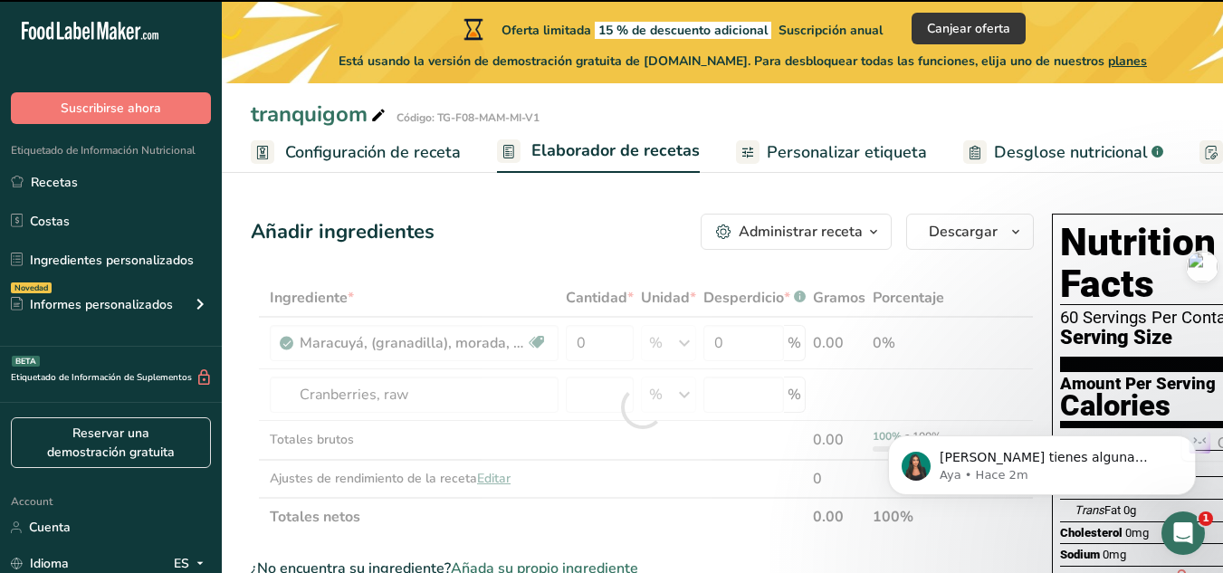
type input "0"
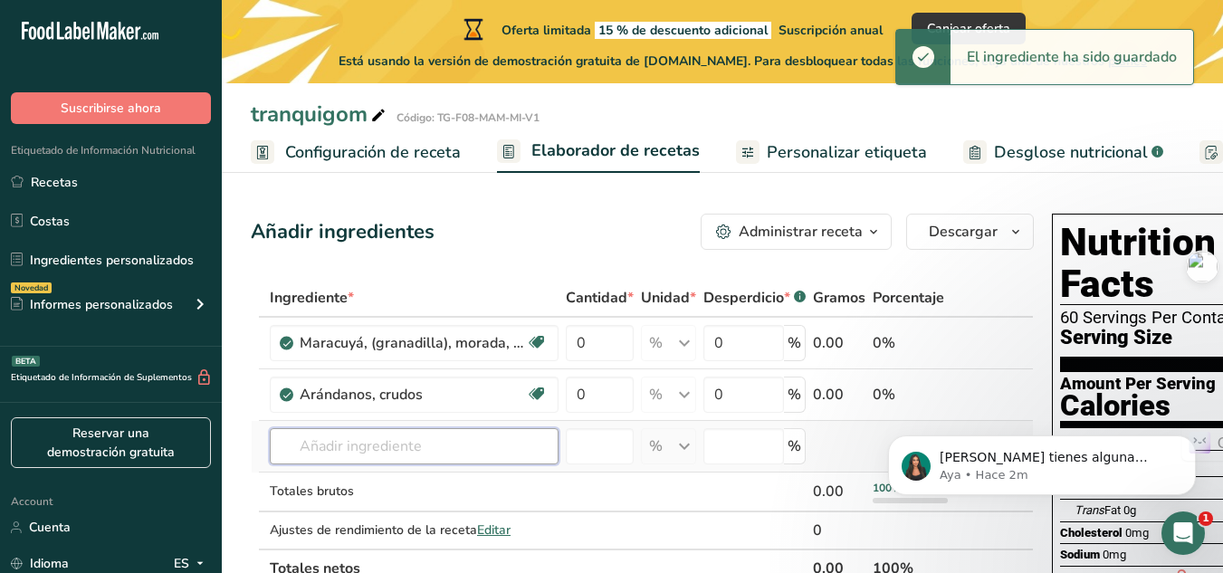
click at [463, 455] on input "text" at bounding box center [414, 446] width 289 height 36
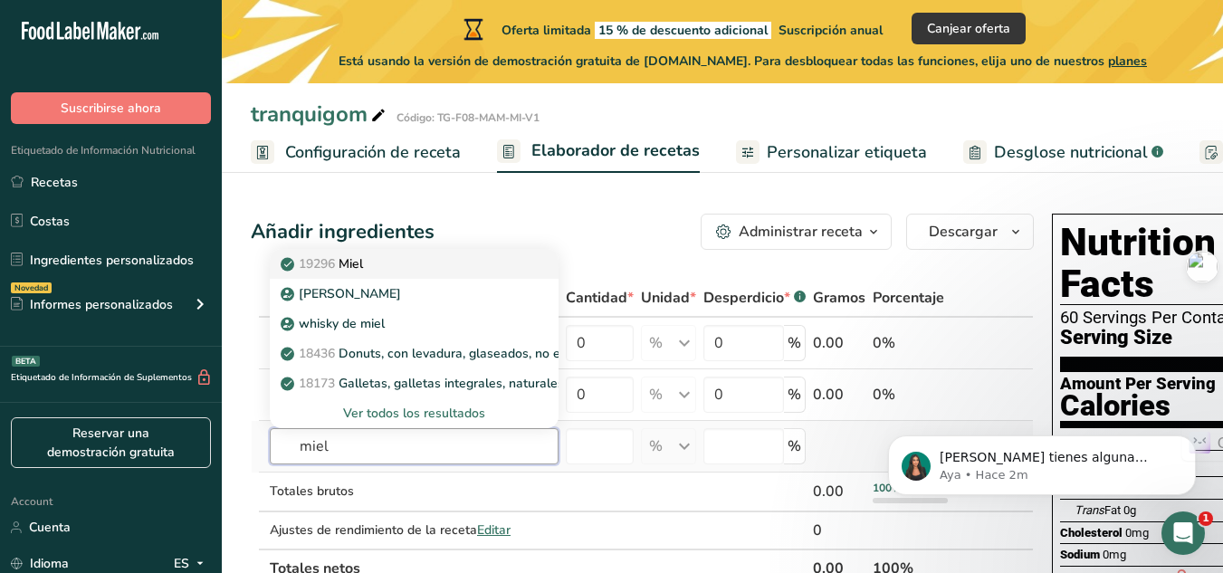
type input "miel"
click at [331, 259] on span "19296" at bounding box center [317, 263] width 36 height 17
type input "Honey"
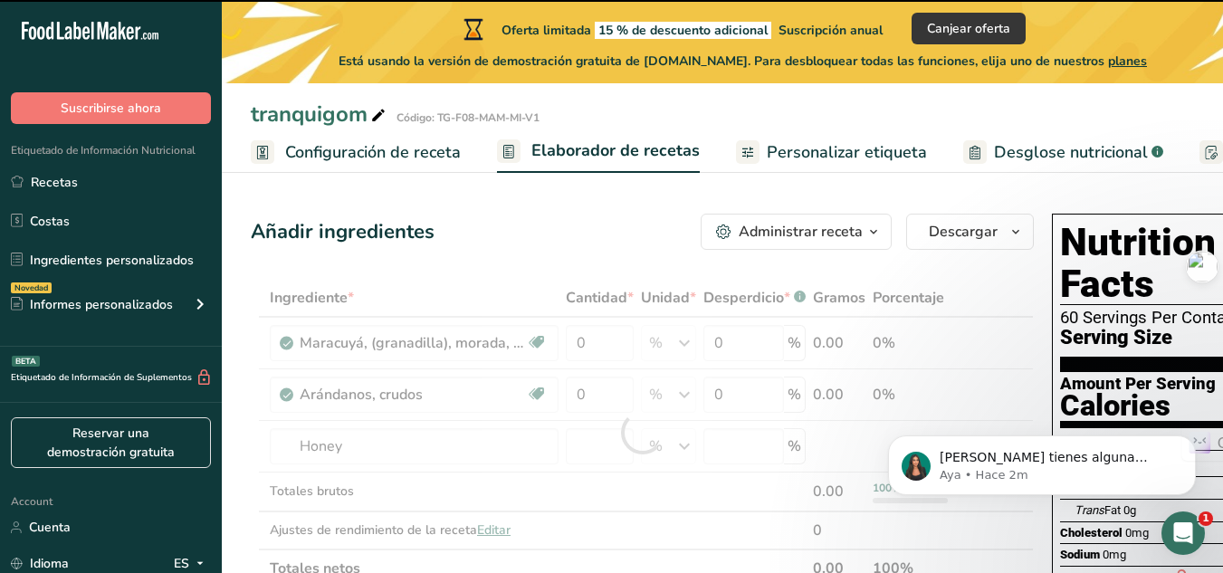
type input "0"
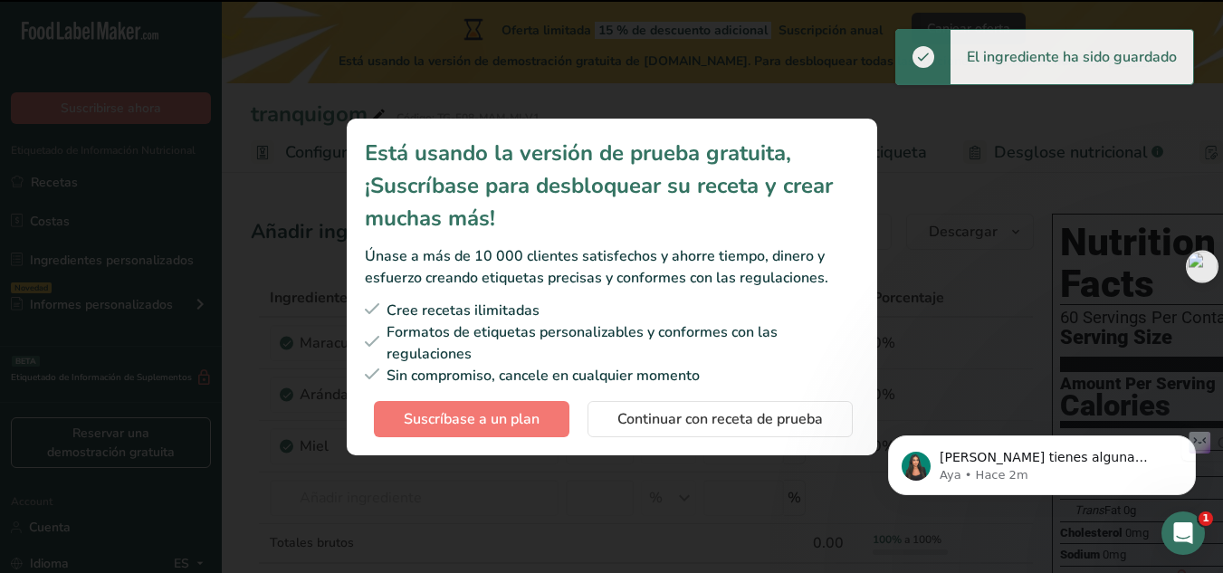
scroll to position [91, 0]
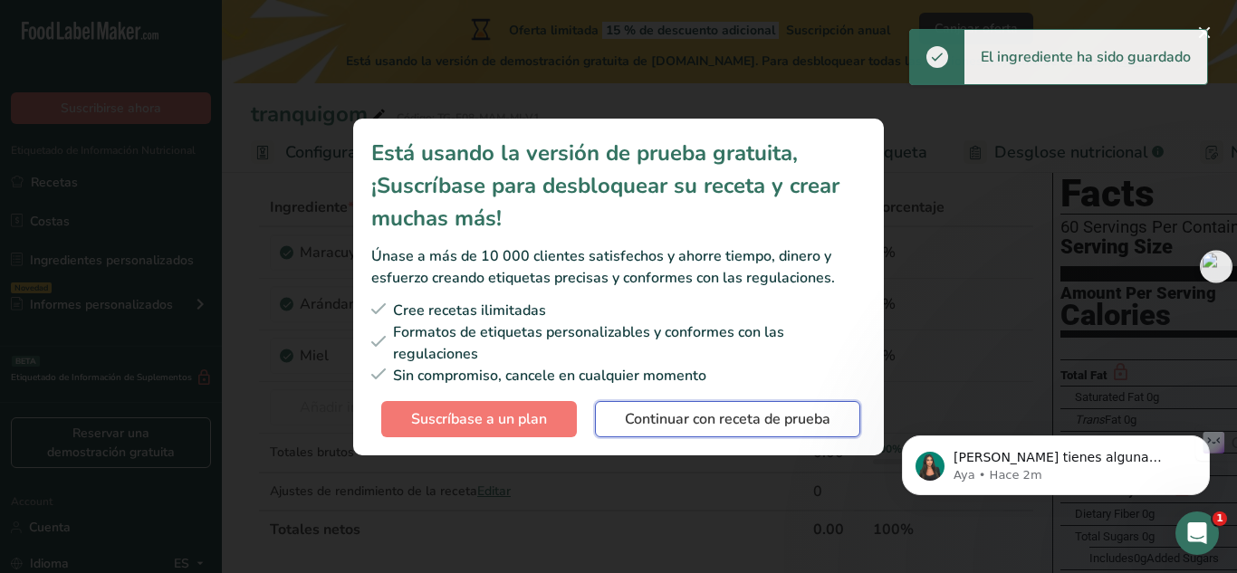
click at [655, 424] on span "Continuar con receta de prueba" at bounding box center [728, 419] width 206 height 22
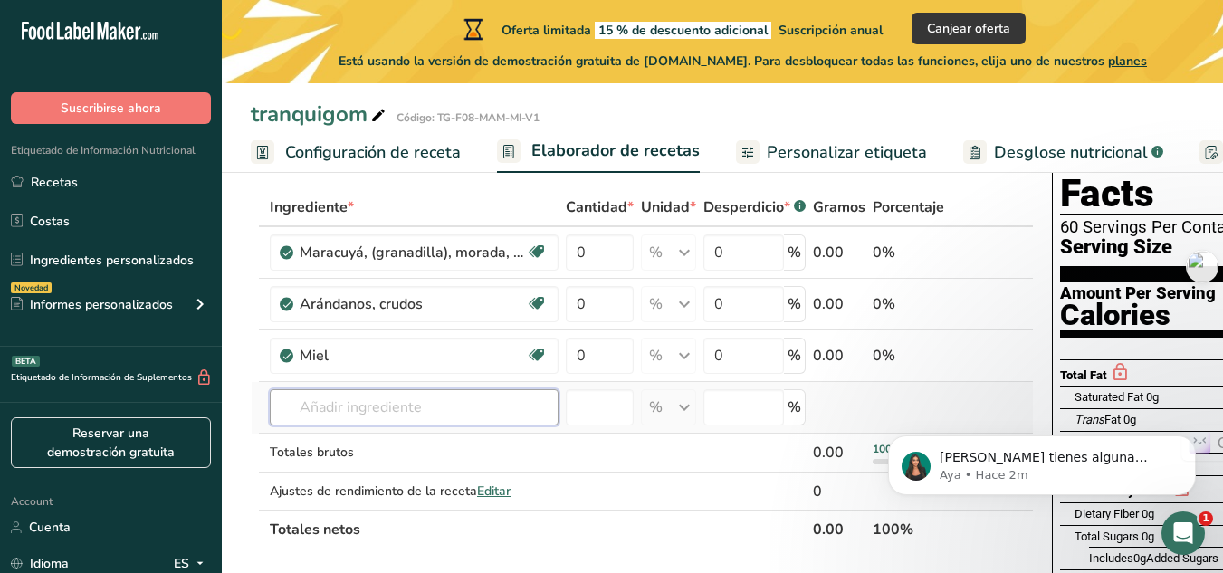
click at [393, 402] on input "text" at bounding box center [414, 407] width 289 height 36
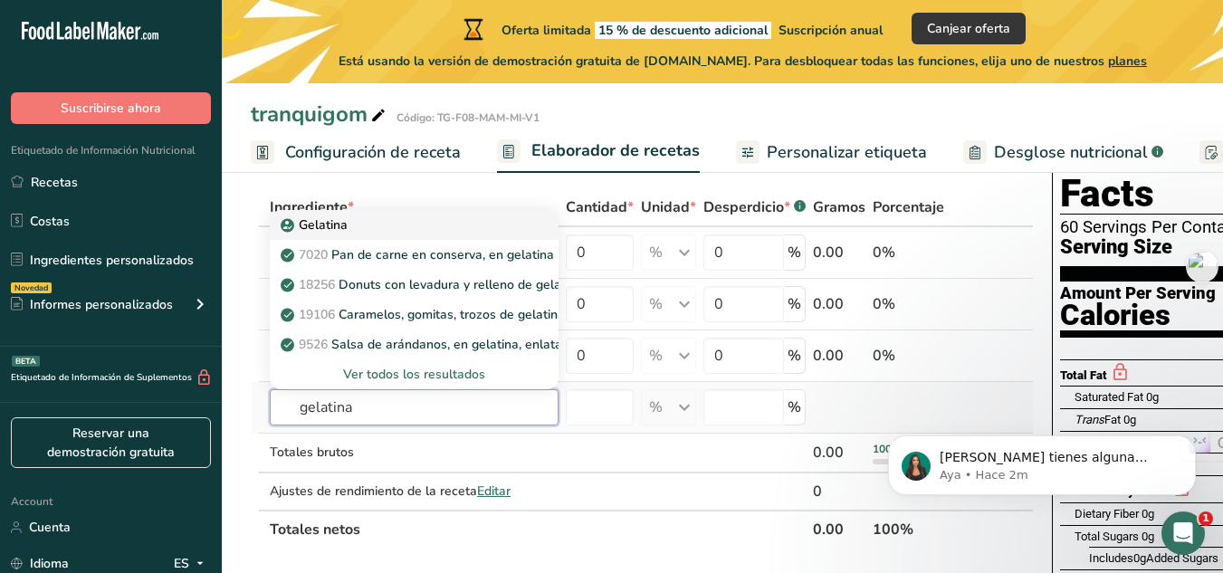
type input "gelatina"
click at [356, 229] on div "Gelatina" at bounding box center [399, 224] width 231 height 19
type input "Gelatin"
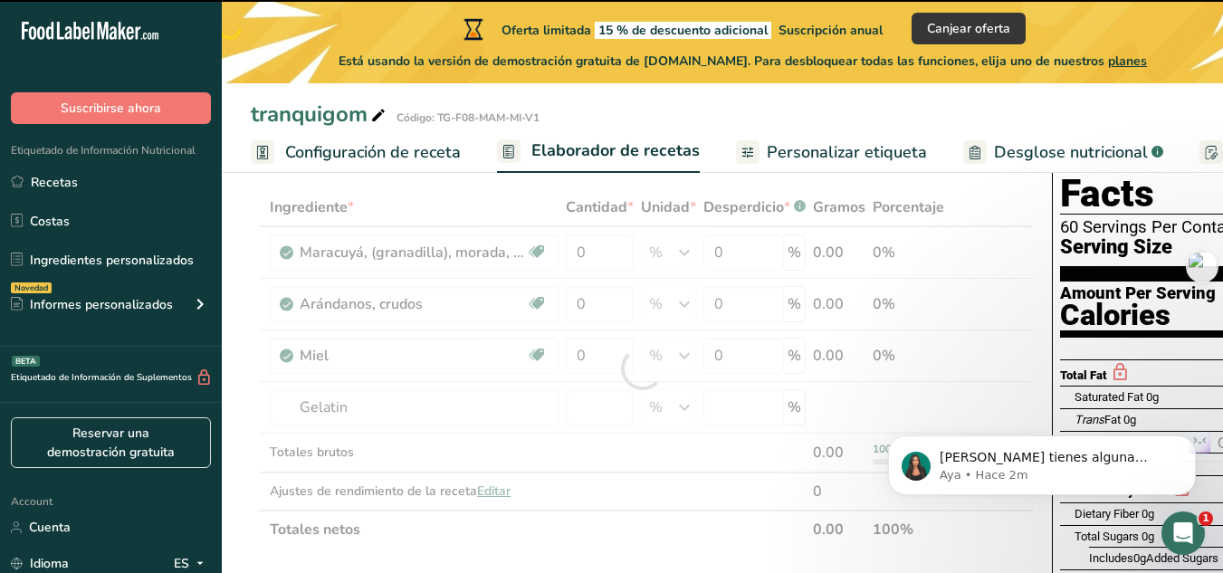
type input "0"
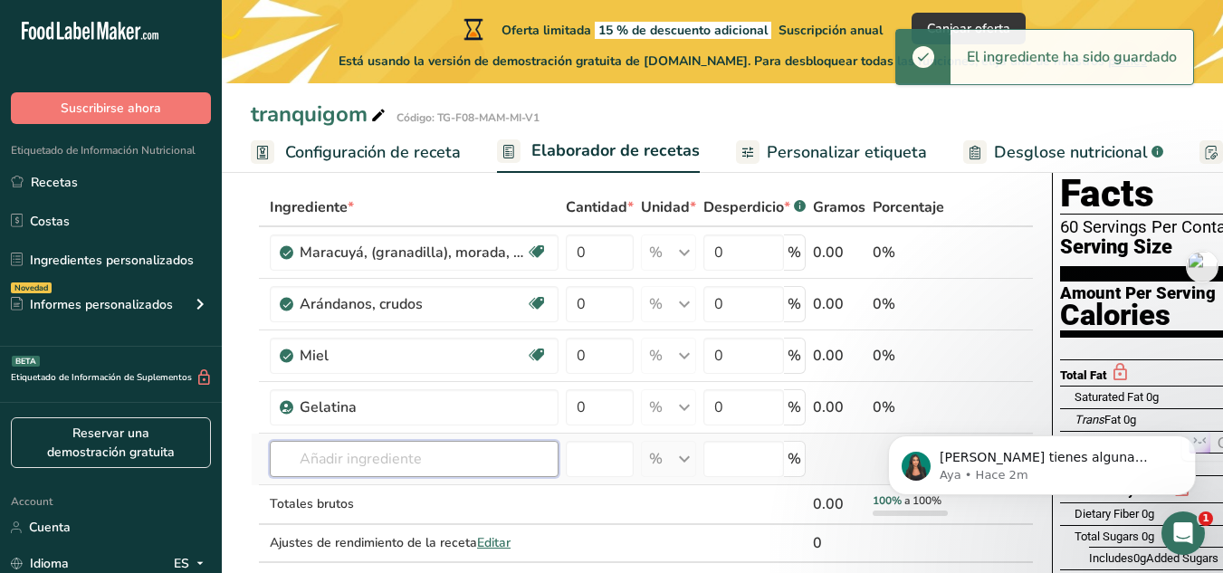
click at [406, 459] on input "text" at bounding box center [414, 459] width 289 height 36
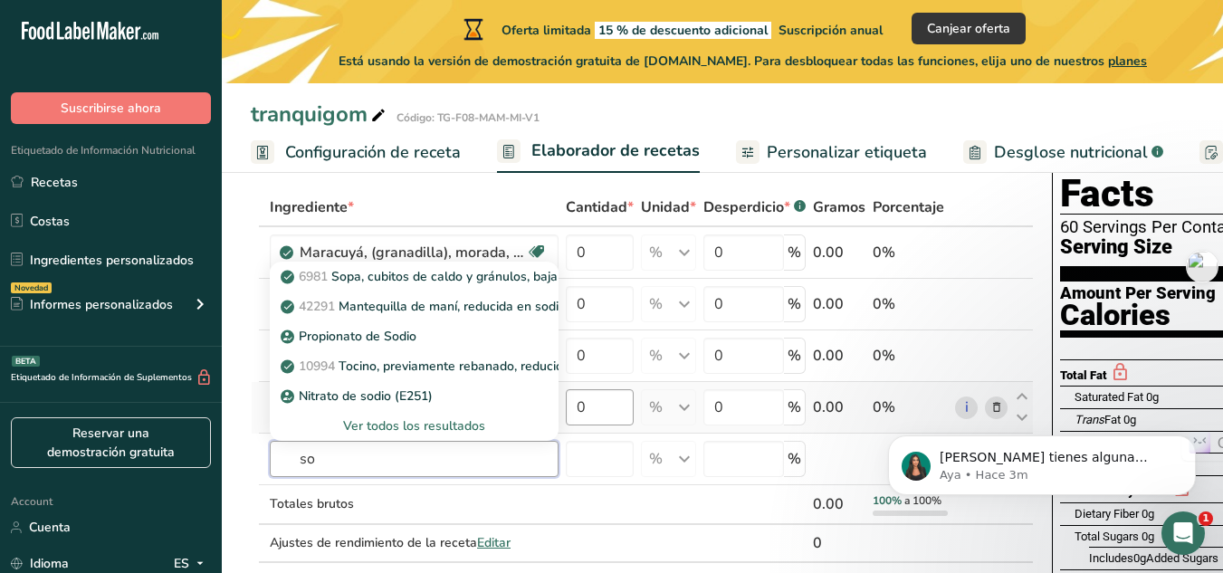
type input "s"
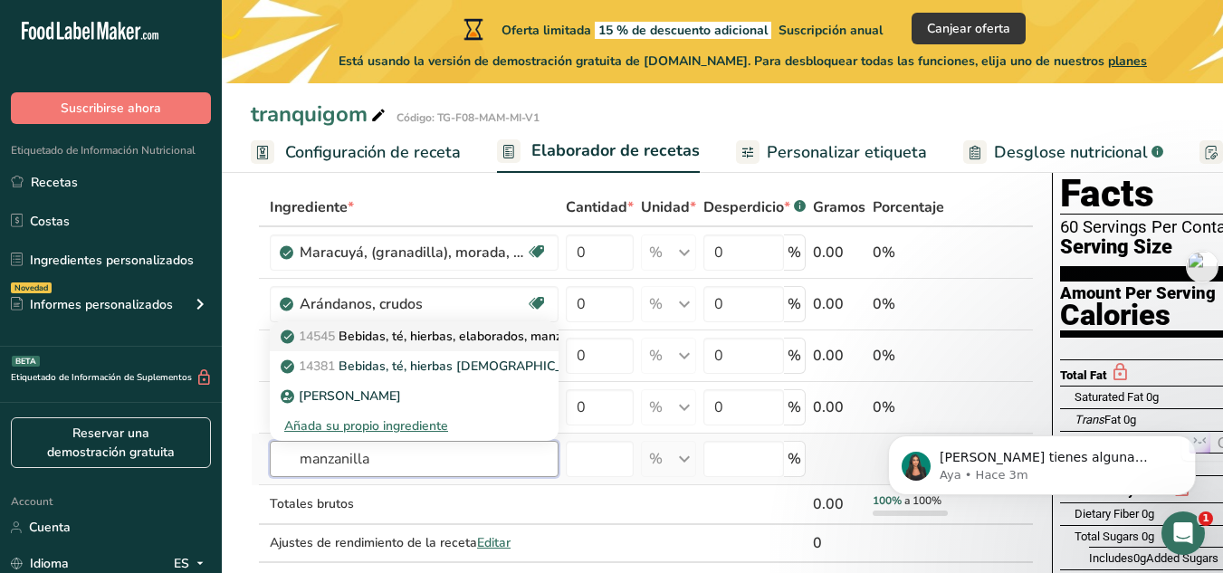
type input "manzanilla"
click at [440, 340] on p "14545 Bebidas, té, hierbas, elaborados, manzanilla." at bounding box center [440, 336] width 312 height 19
type input "Beverages, tea, herb, brewed, chamomile"
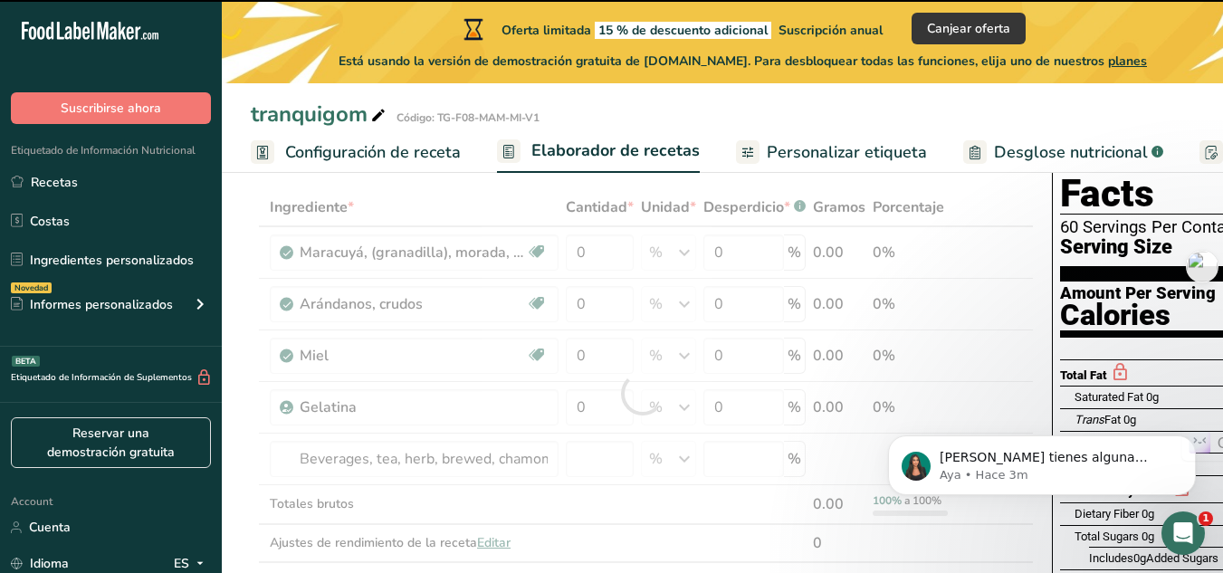
type input "0"
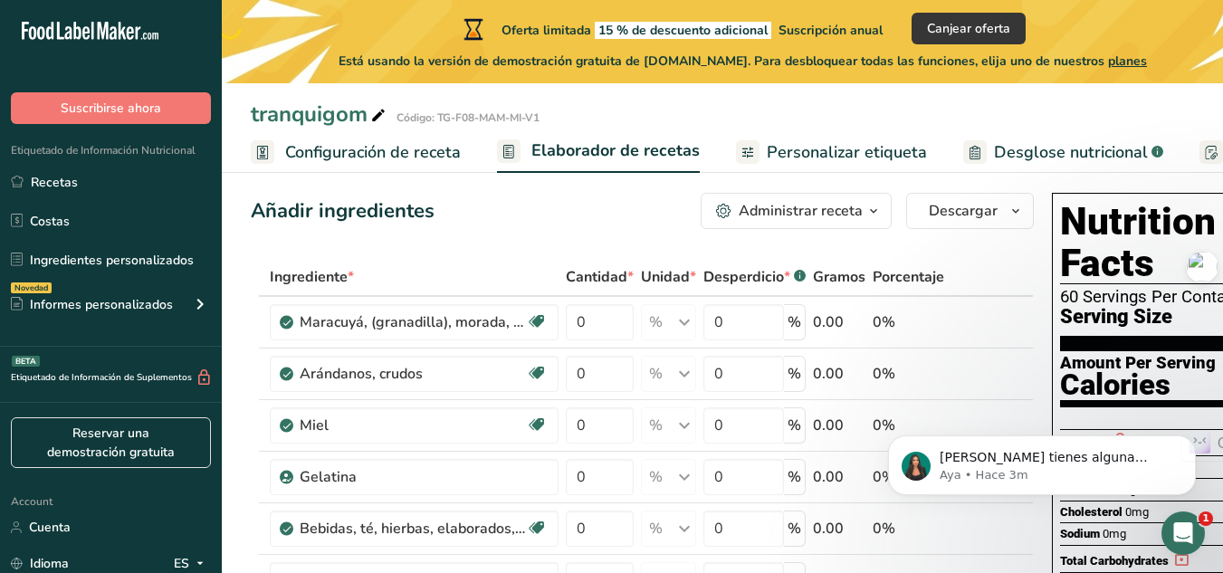
scroll to position [0, 0]
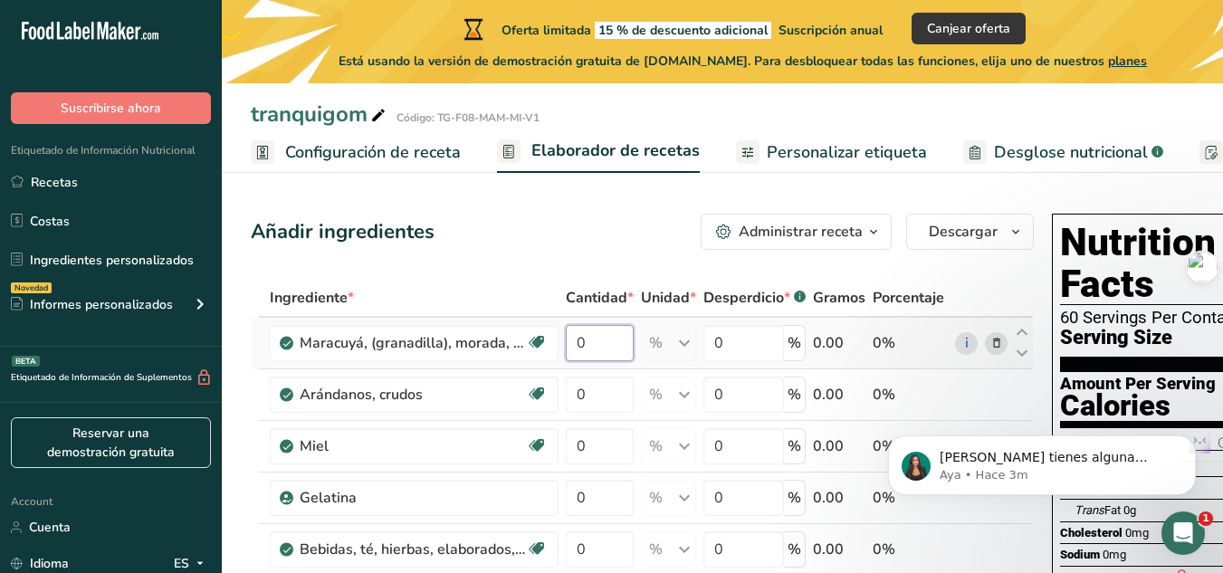
click at [588, 341] on input "0" at bounding box center [600, 343] width 68 height 36
type input "0"
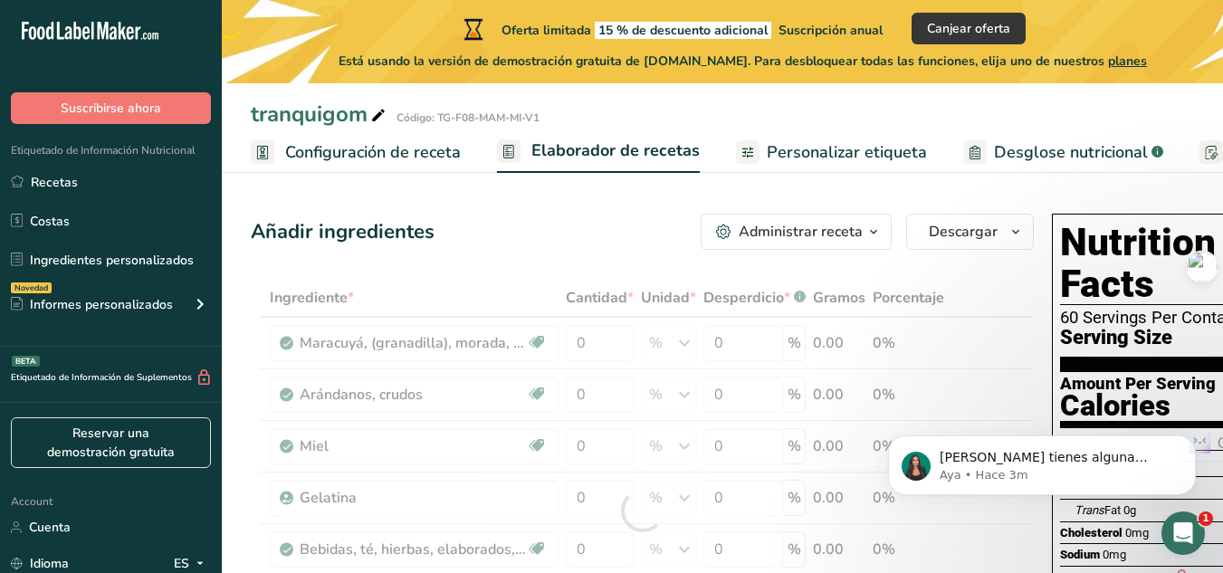
click at [785, 221] on div "Administrar receta" at bounding box center [801, 232] width 124 height 22
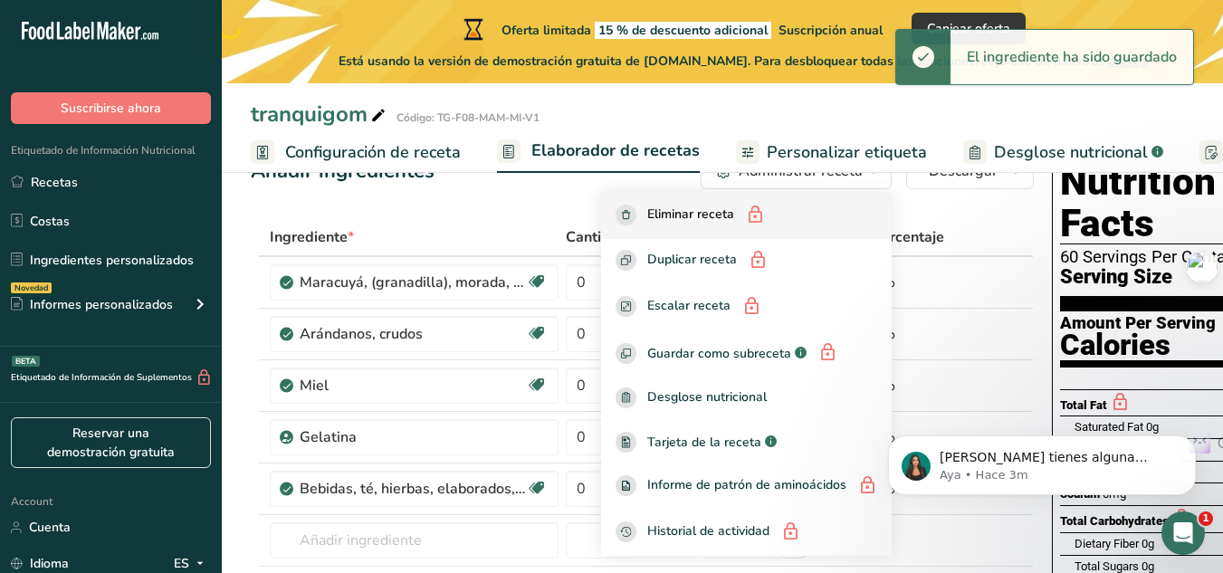
scroll to position [91, 0]
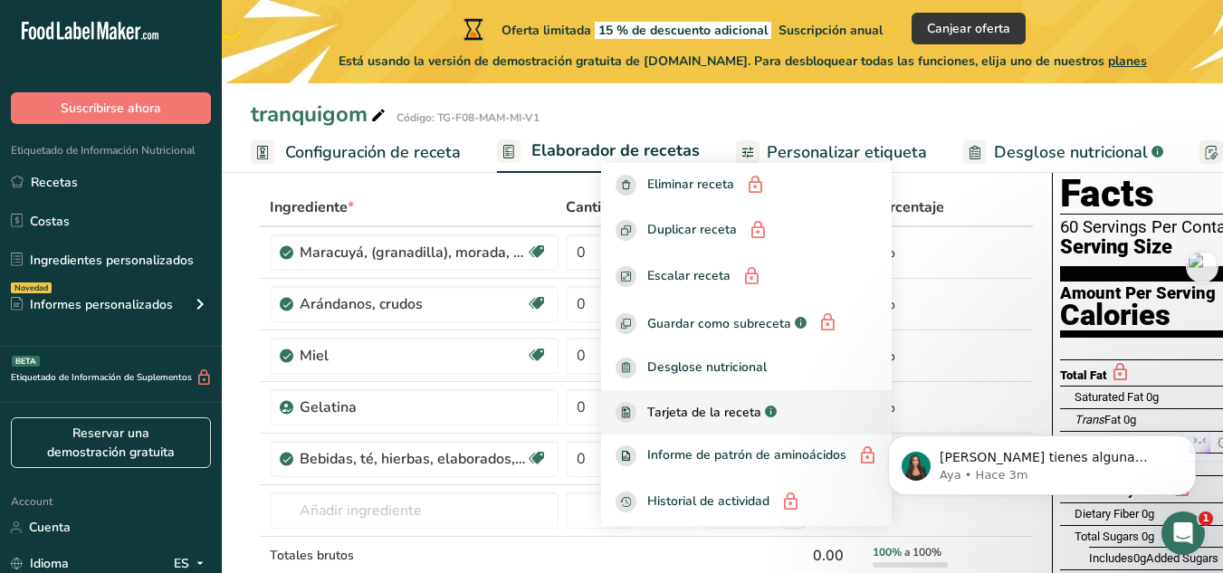
click at [678, 416] on span "Tarjeta de la receta" at bounding box center [704, 412] width 114 height 19
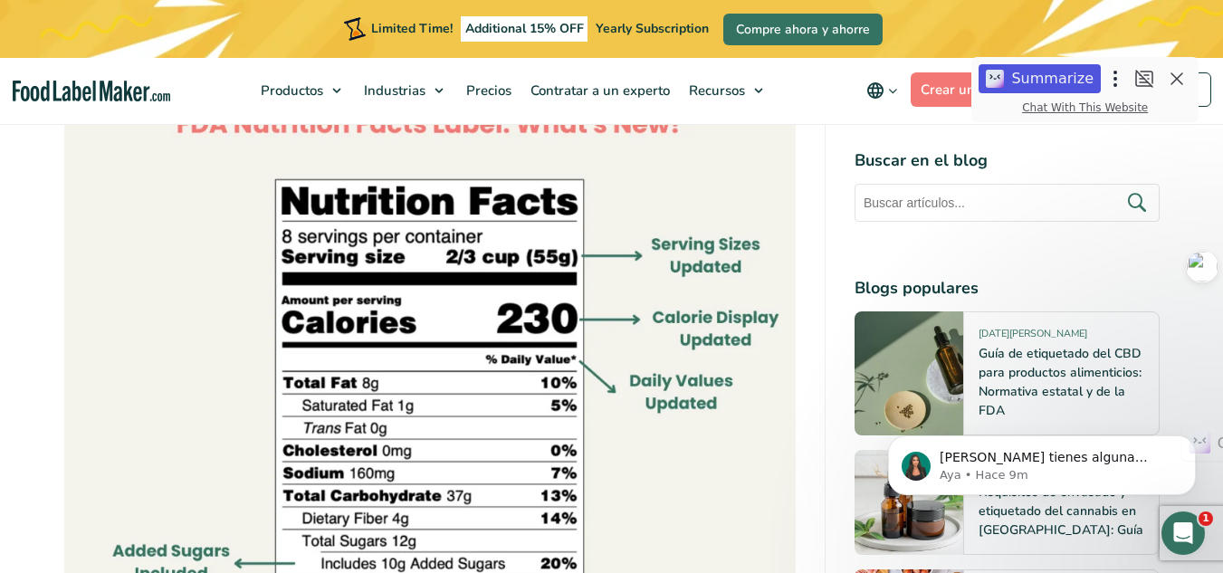
scroll to position [1268, 0]
